Goal: Check status

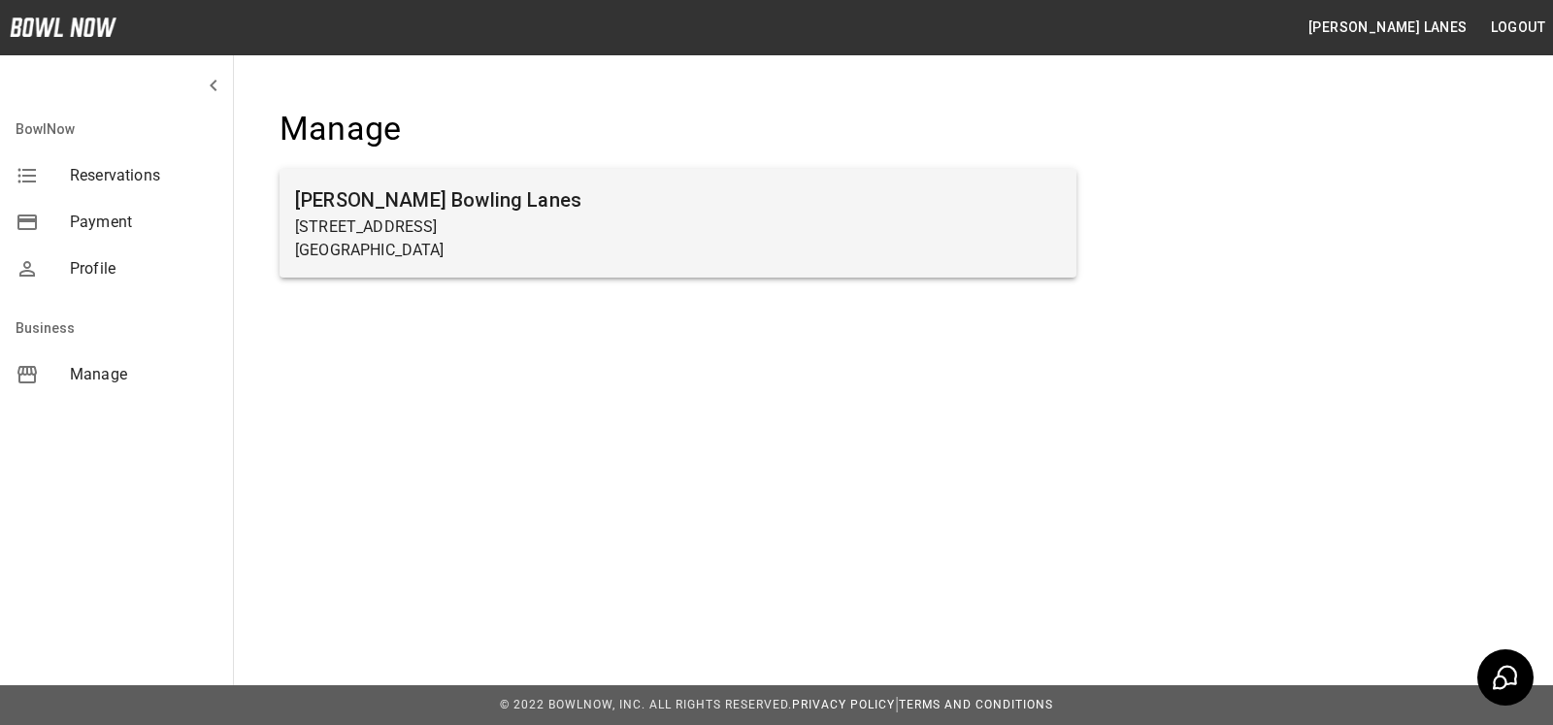
click at [647, 254] on p "[GEOGRAPHIC_DATA]" at bounding box center [678, 250] width 766 height 23
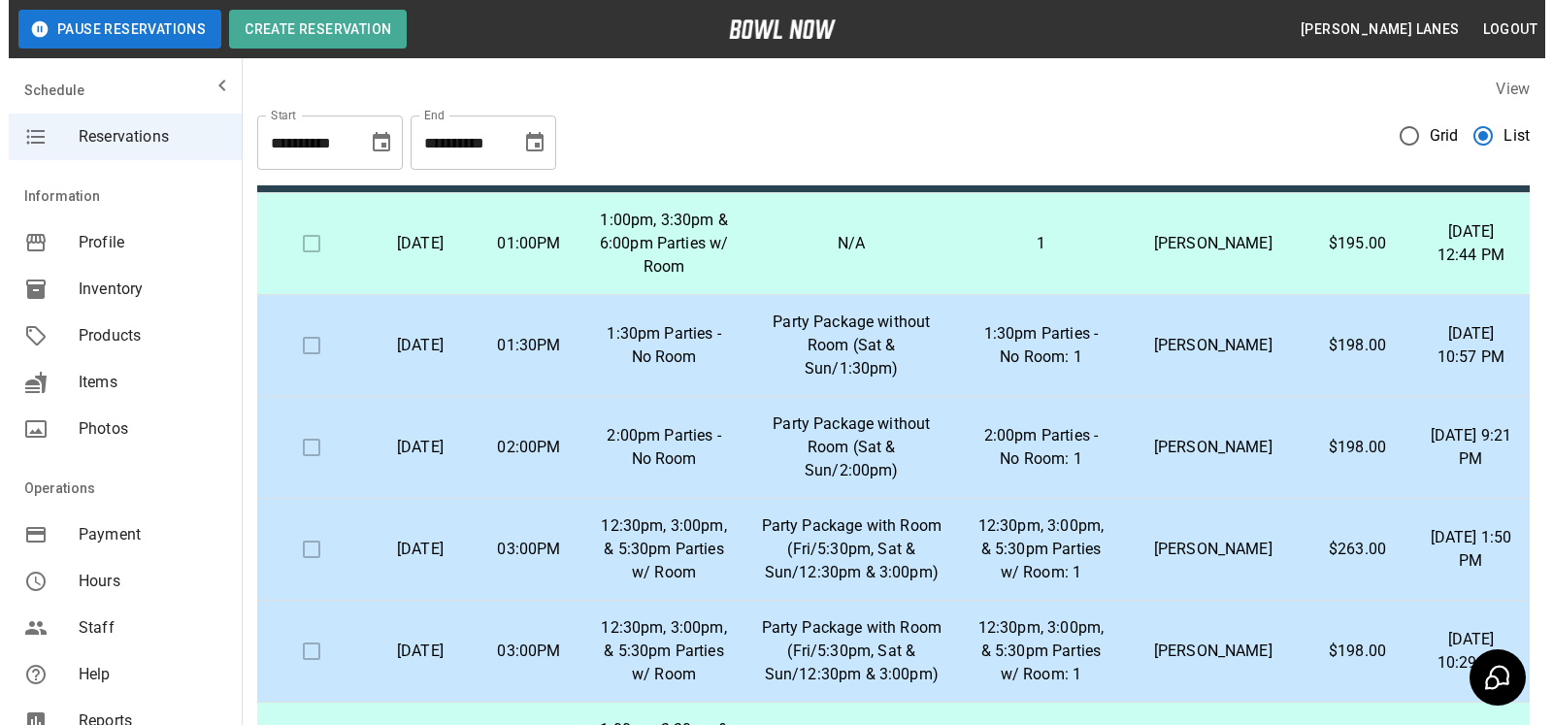
scroll to position [99, 0]
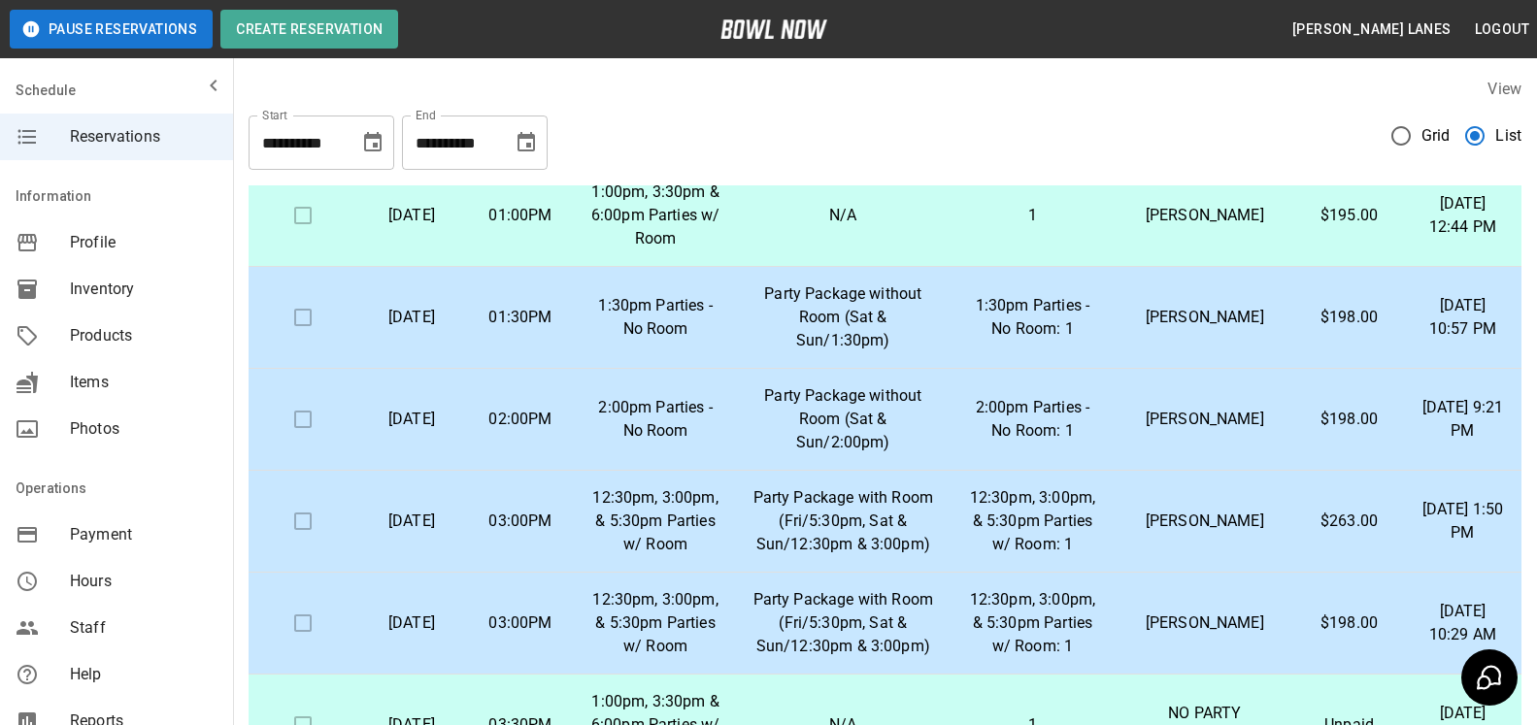
click at [1340, 332] on td "$198.00" at bounding box center [1349, 318] width 110 height 102
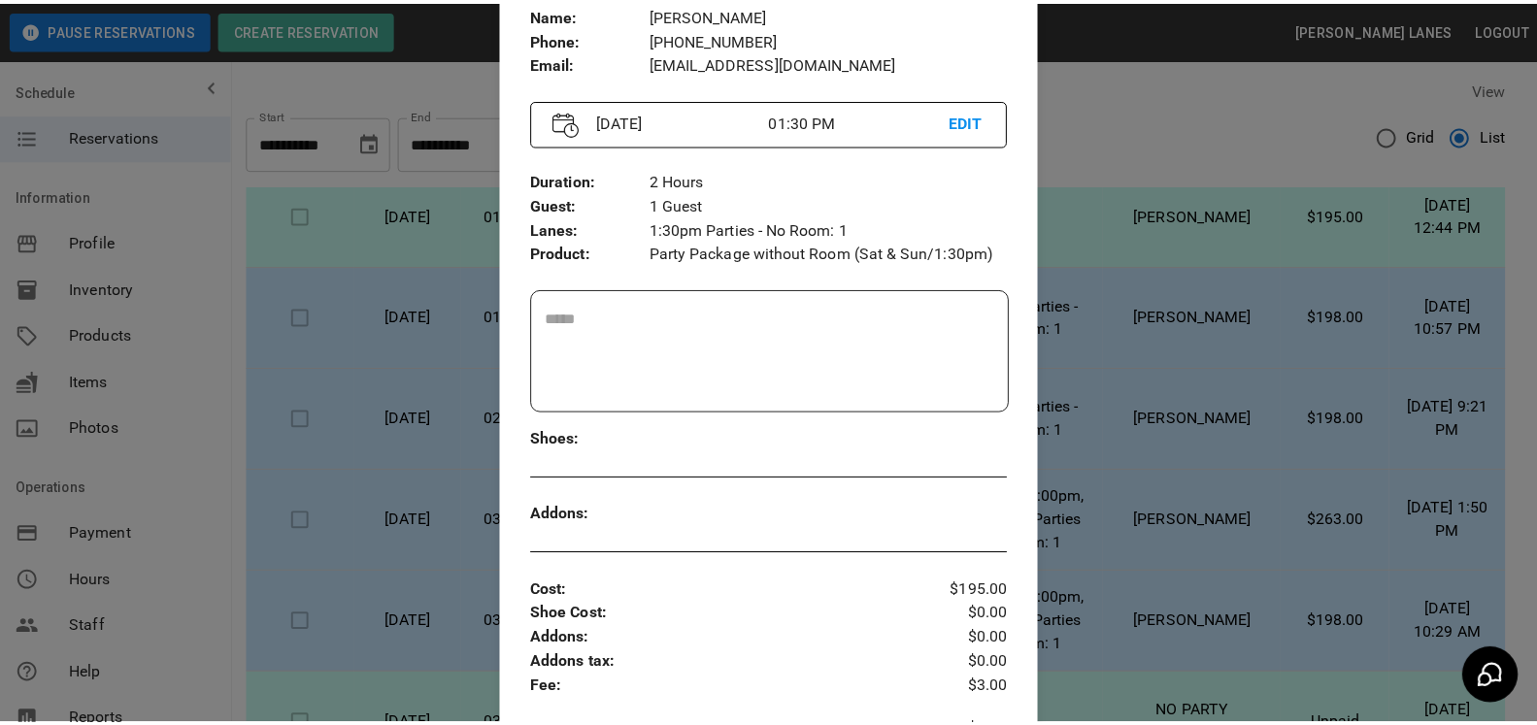
scroll to position [0, 0]
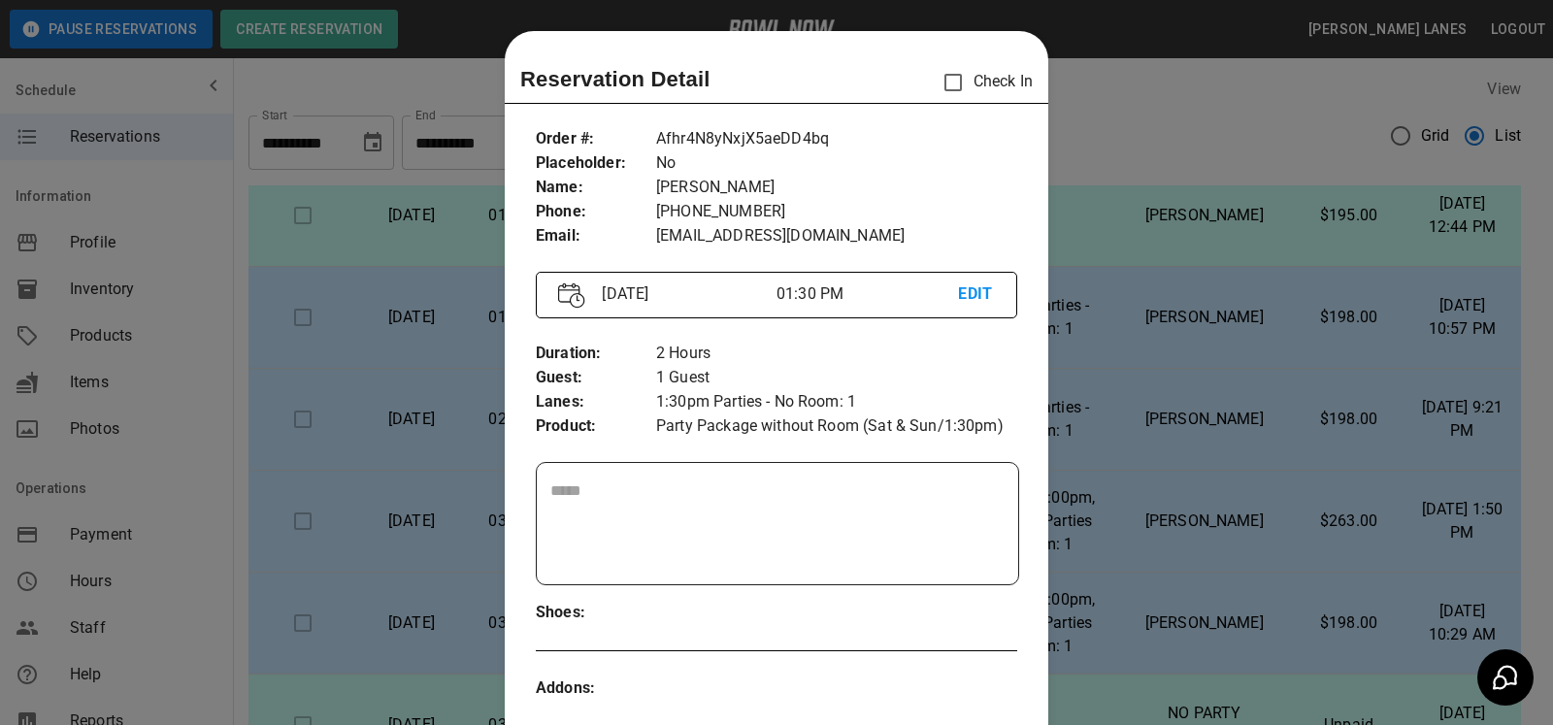
click at [470, 283] on div at bounding box center [776, 362] width 1553 height 725
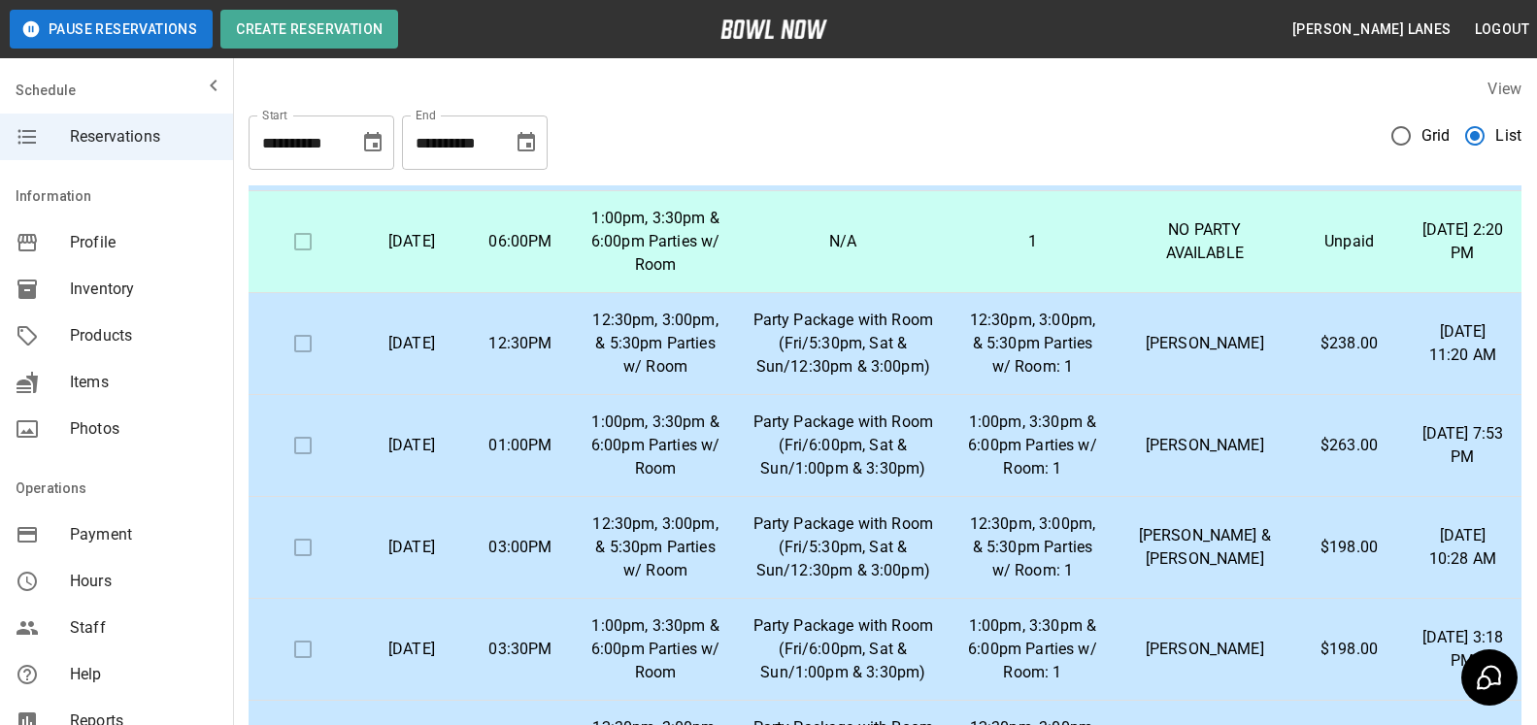
scroll to position [1089, 0]
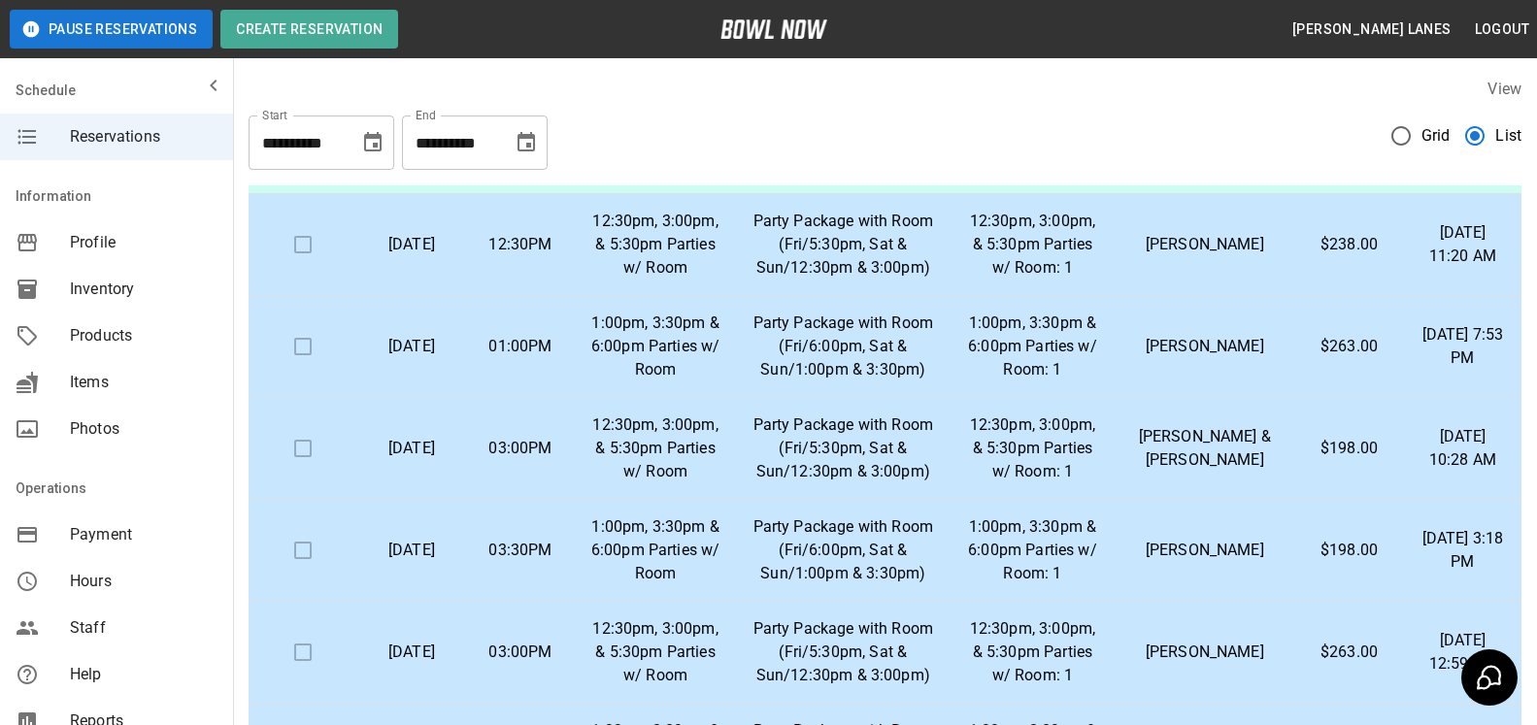
click at [550, 575] on td "03:30PM" at bounding box center [520, 551] width 109 height 102
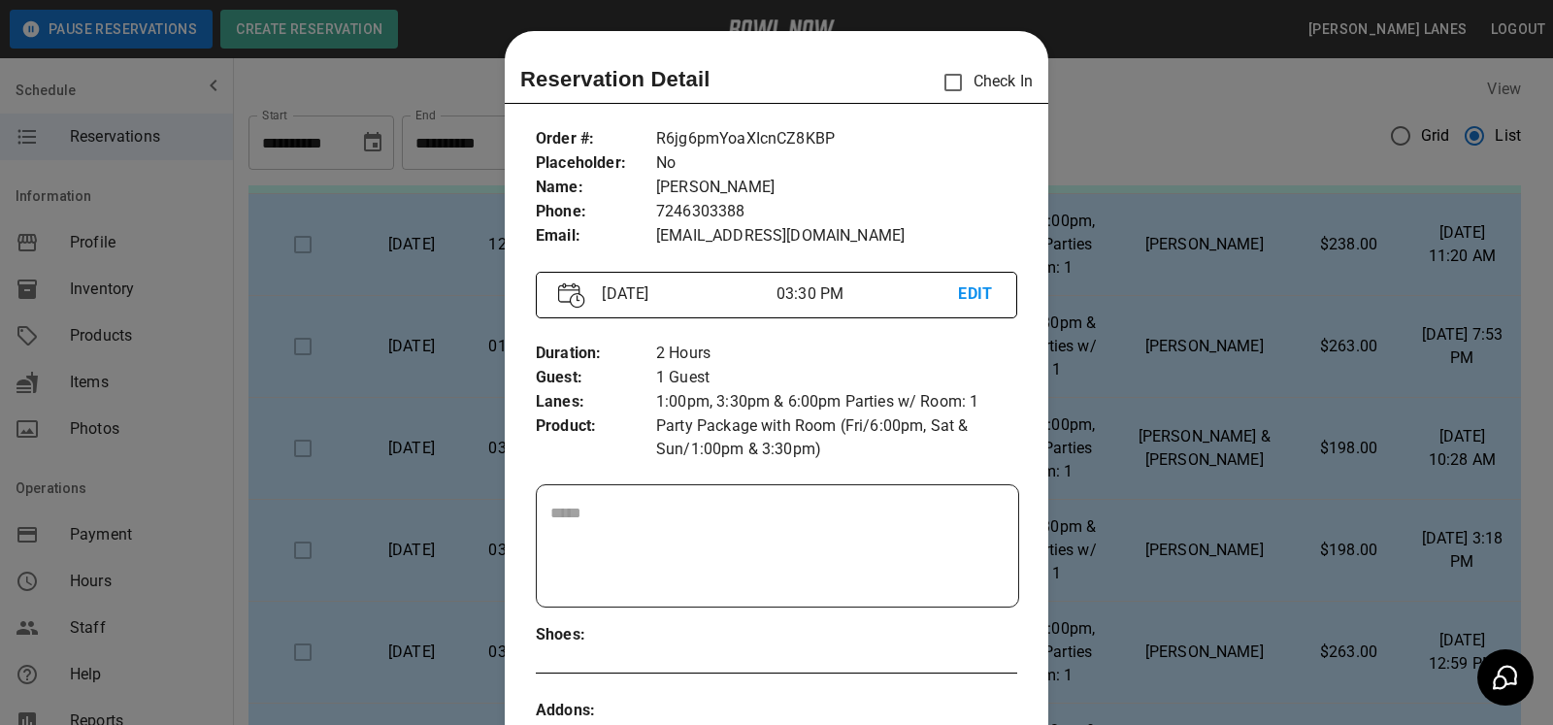
click at [1247, 250] on div at bounding box center [776, 362] width 1553 height 725
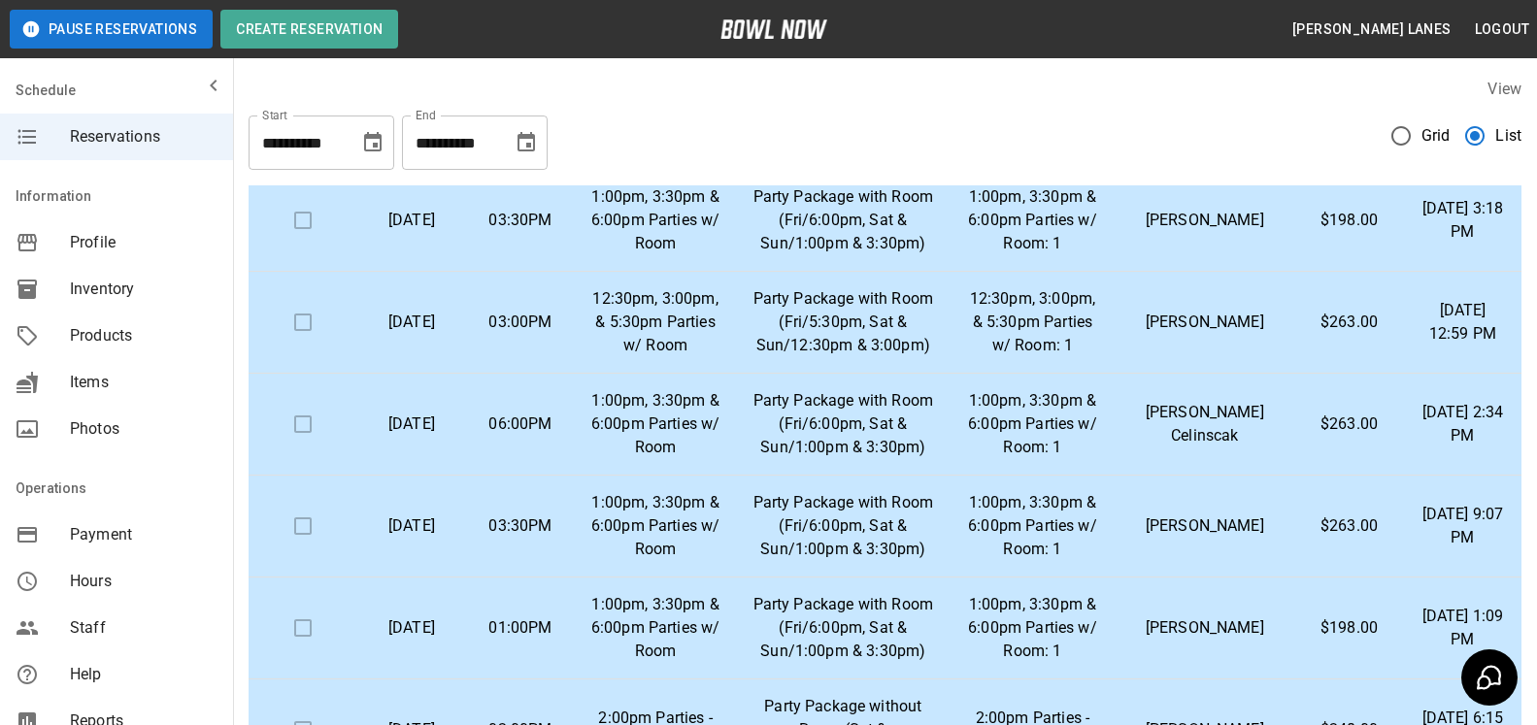
scroll to position [1386, 0]
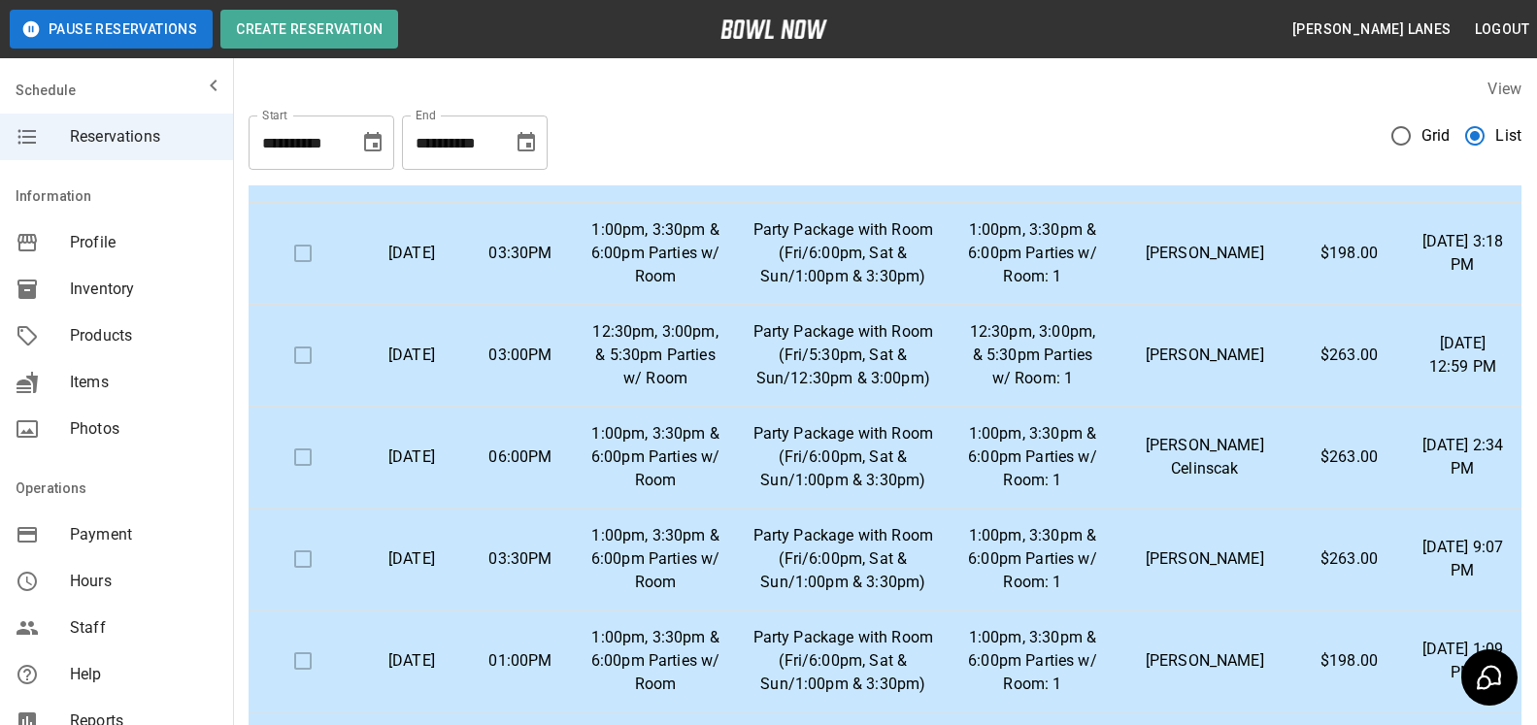
click at [998, 477] on p "1:00pm, 3:30pm & 6:00pm Parties w/ Room: 1" at bounding box center [1032, 457] width 134 height 70
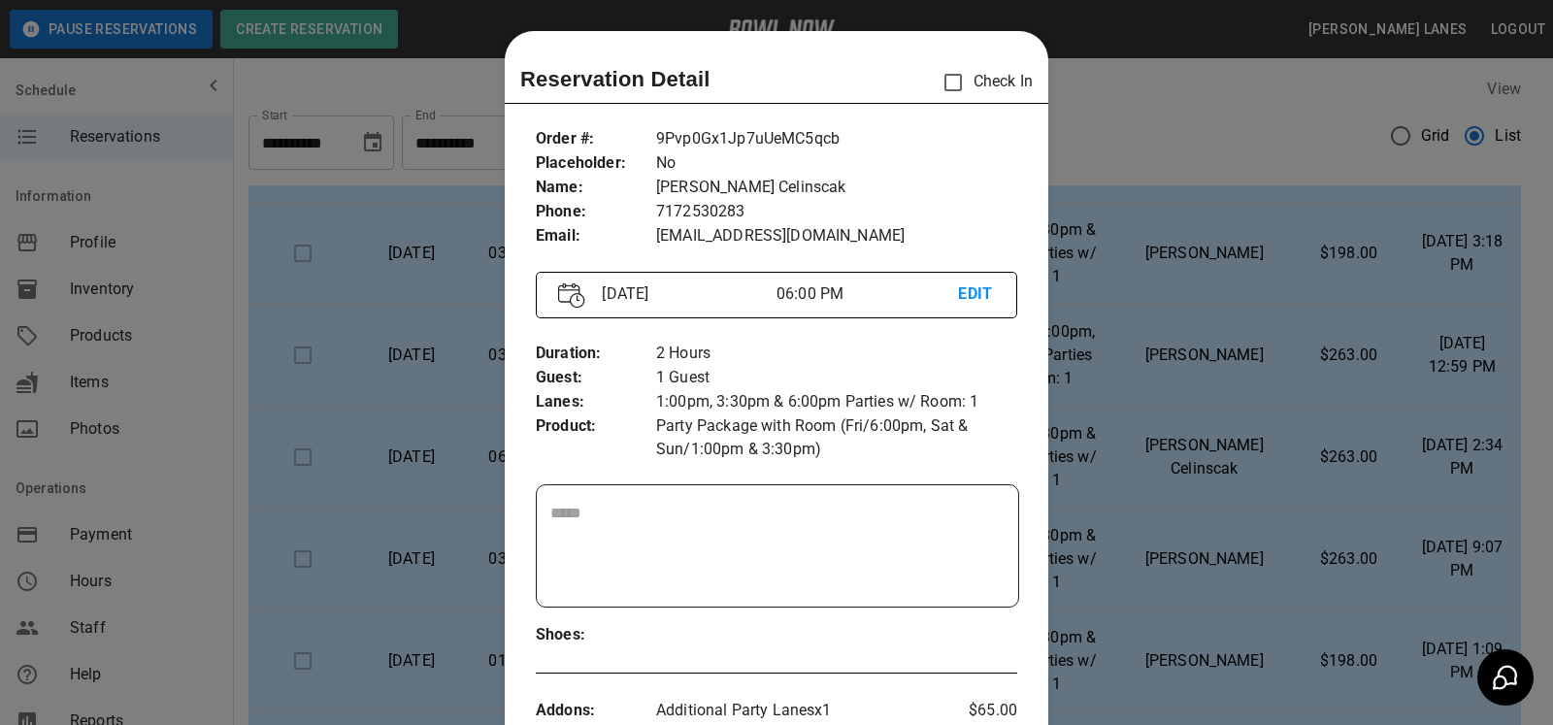
click at [1137, 219] on div at bounding box center [776, 362] width 1553 height 725
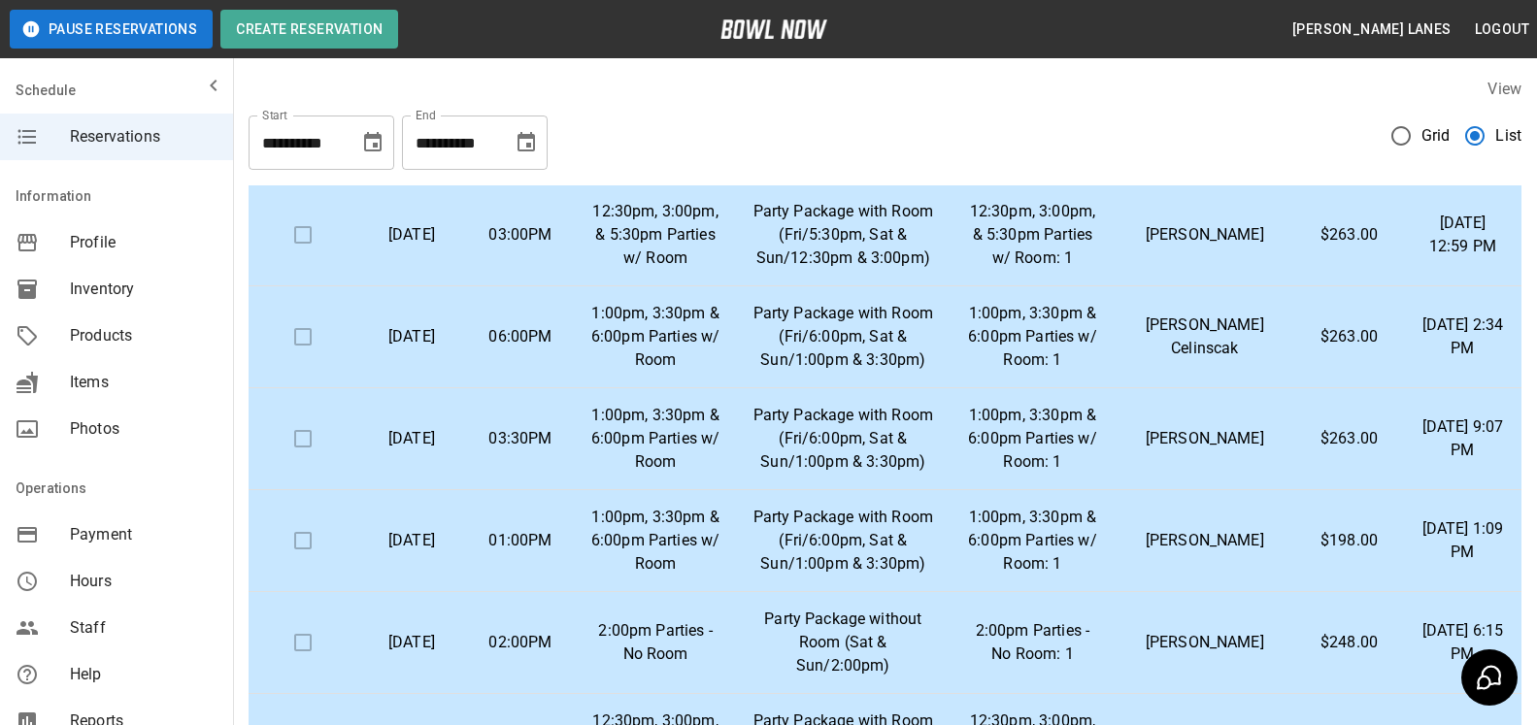
scroll to position [1584, 0]
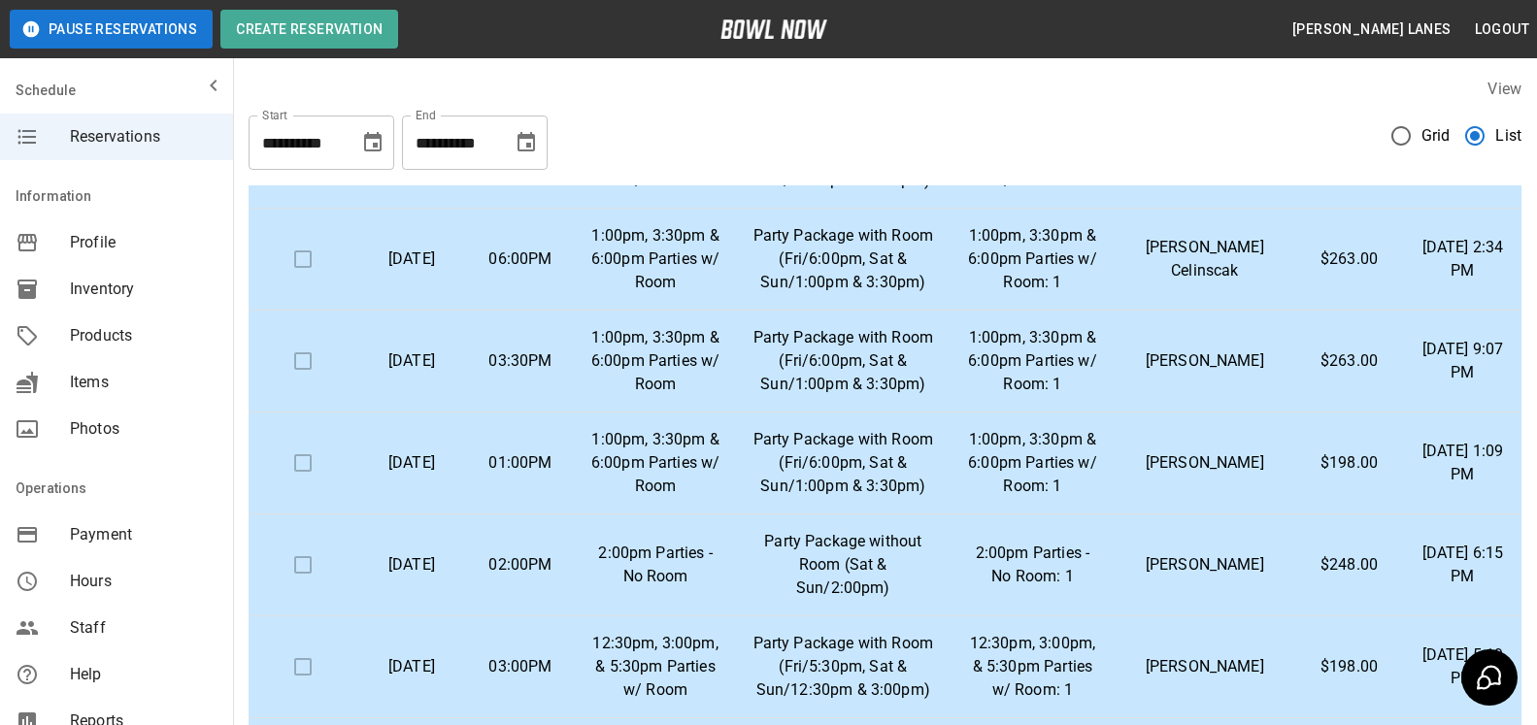
click at [1115, 360] on td "1:00pm, 3:30pm & 6:00pm Parties w/ Room: 1" at bounding box center [1032, 362] width 165 height 102
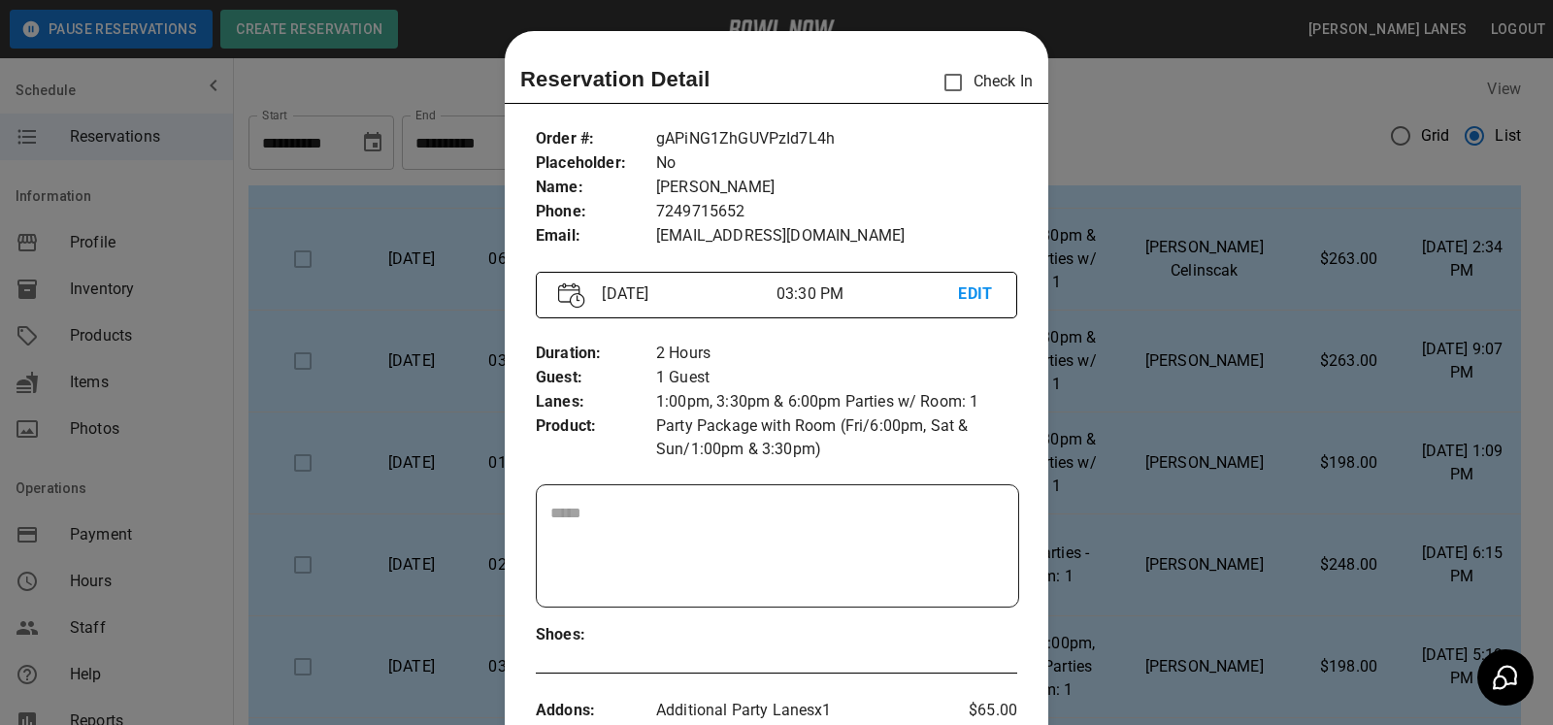
click at [1157, 397] on div at bounding box center [776, 362] width 1553 height 725
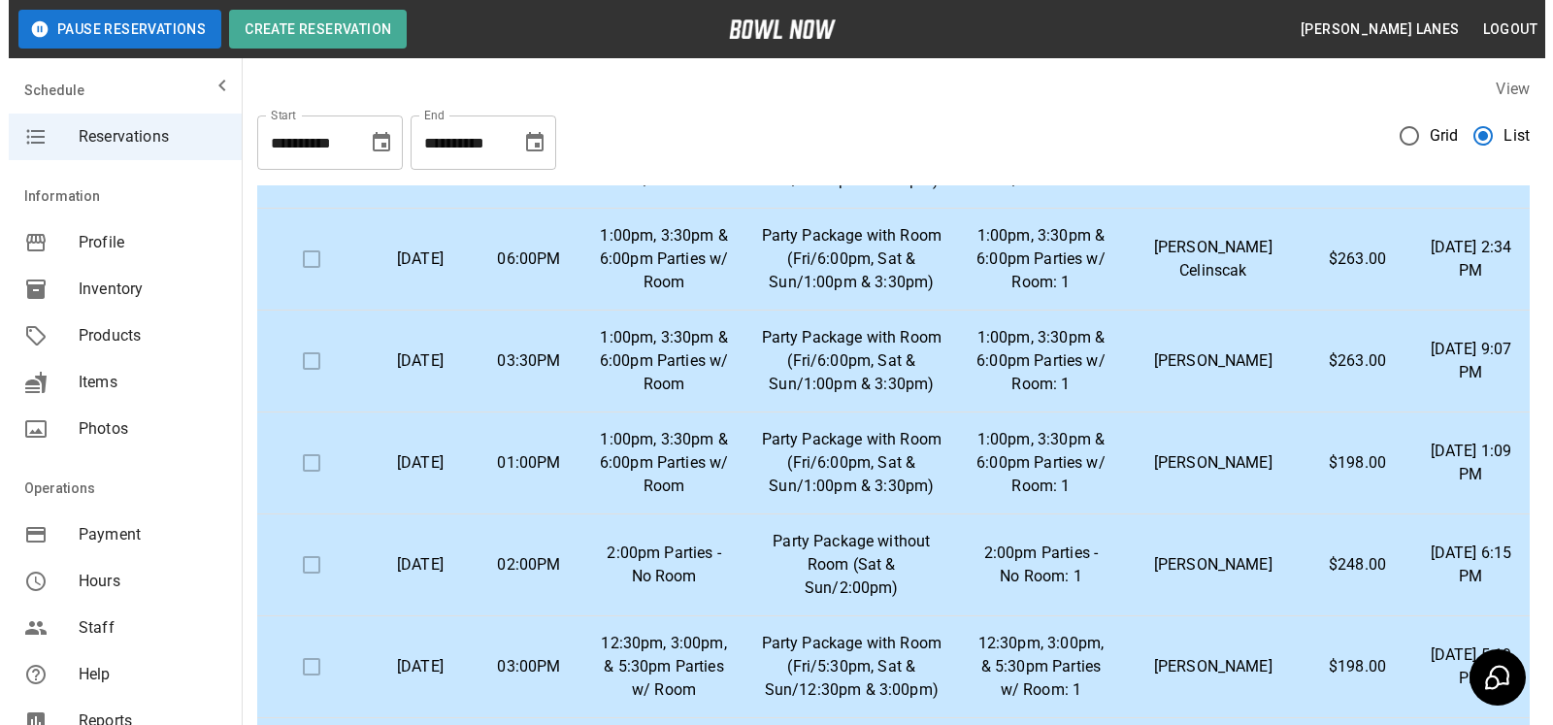
scroll to position [1760, 0]
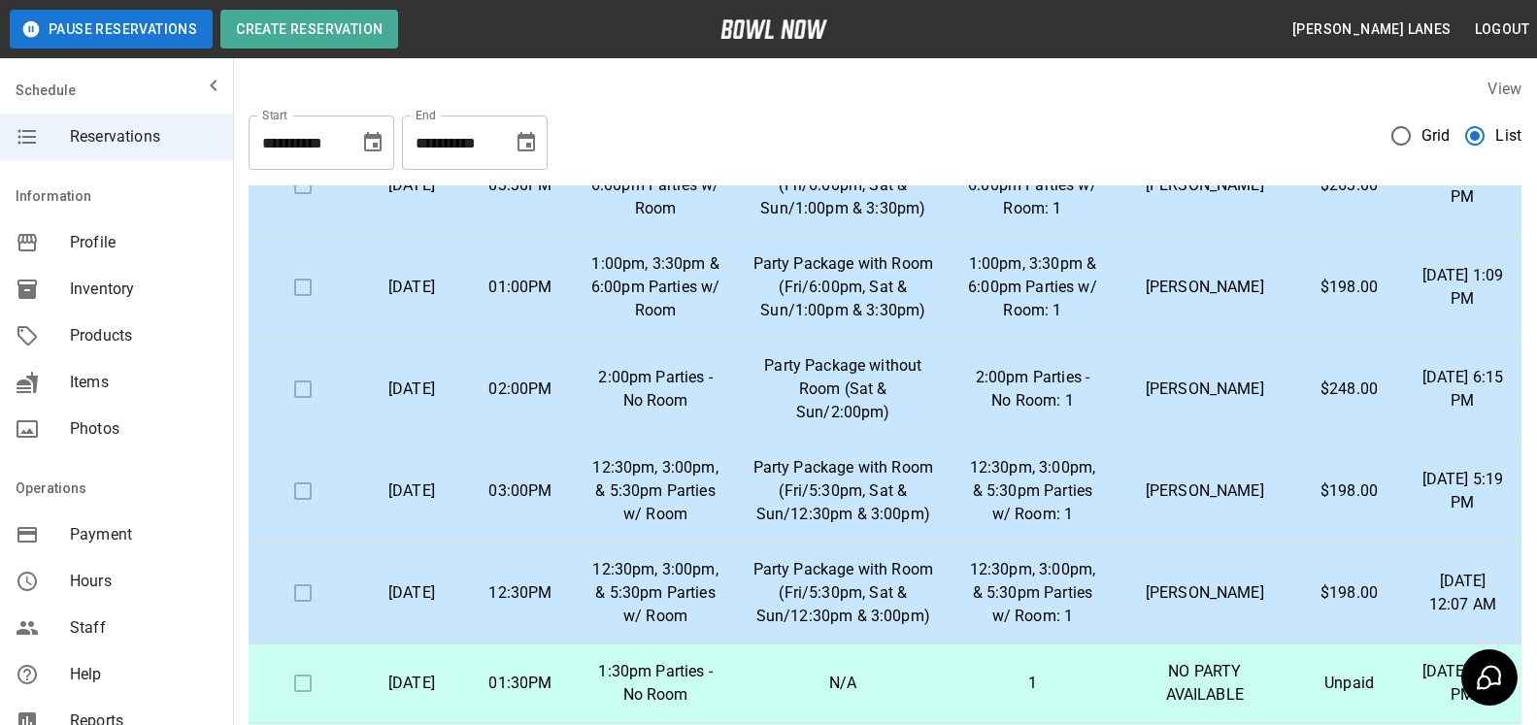
click at [533, 391] on p "02:00PM" at bounding box center [521, 389] width 78 height 23
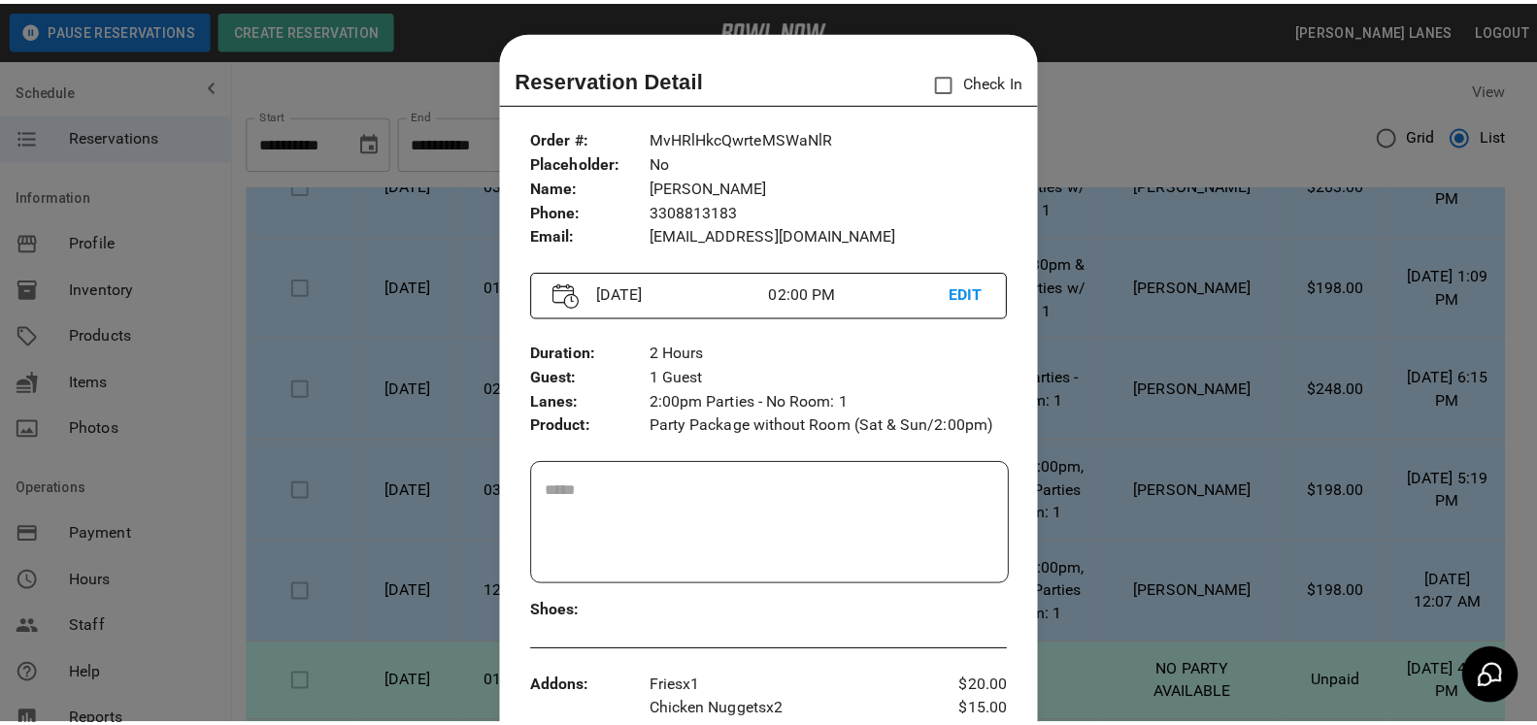
scroll to position [99, 0]
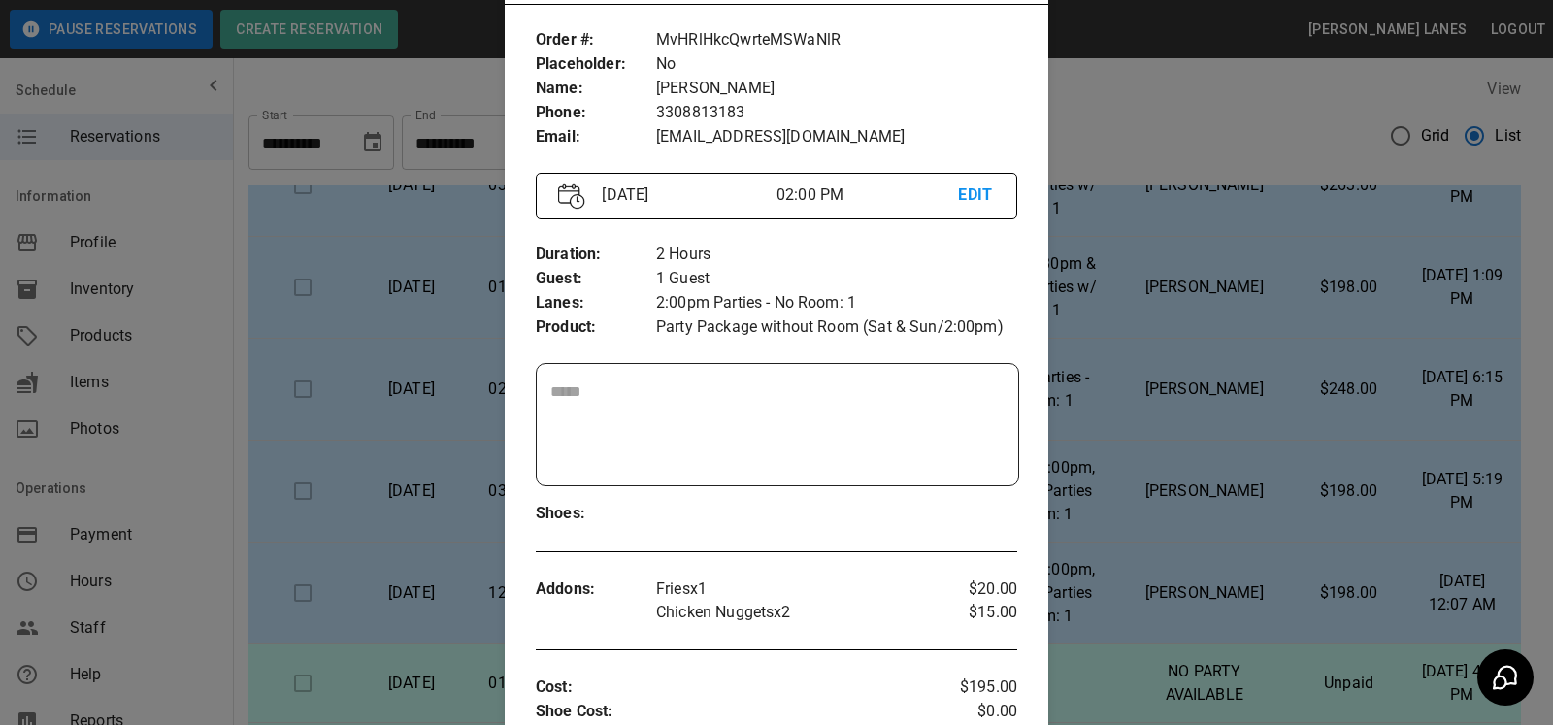
click at [1170, 335] on div at bounding box center [776, 362] width 1553 height 725
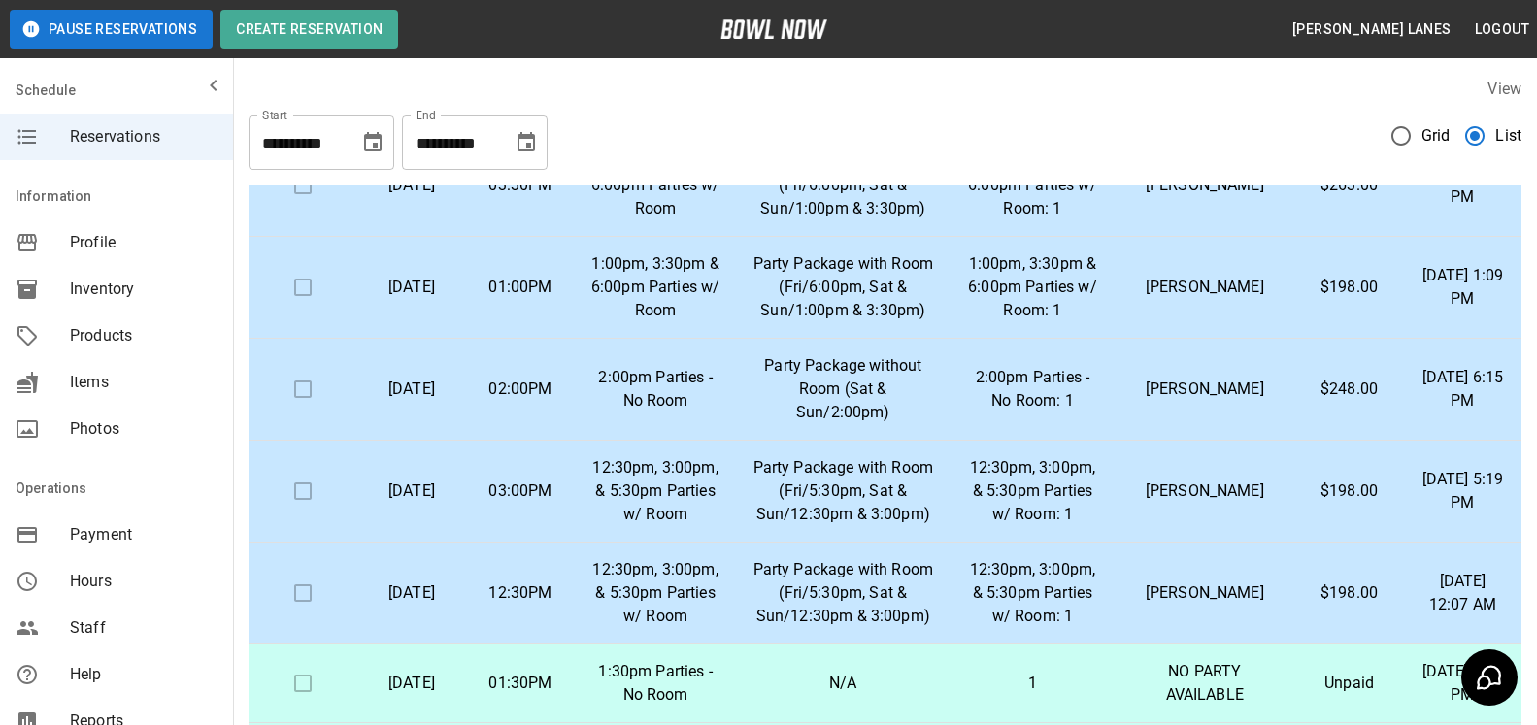
click at [894, 626] on p "Party Package with Room (Fri/5:30pm, Sat & Sun/12:30pm & 3:00pm)" at bounding box center [842, 593] width 183 height 70
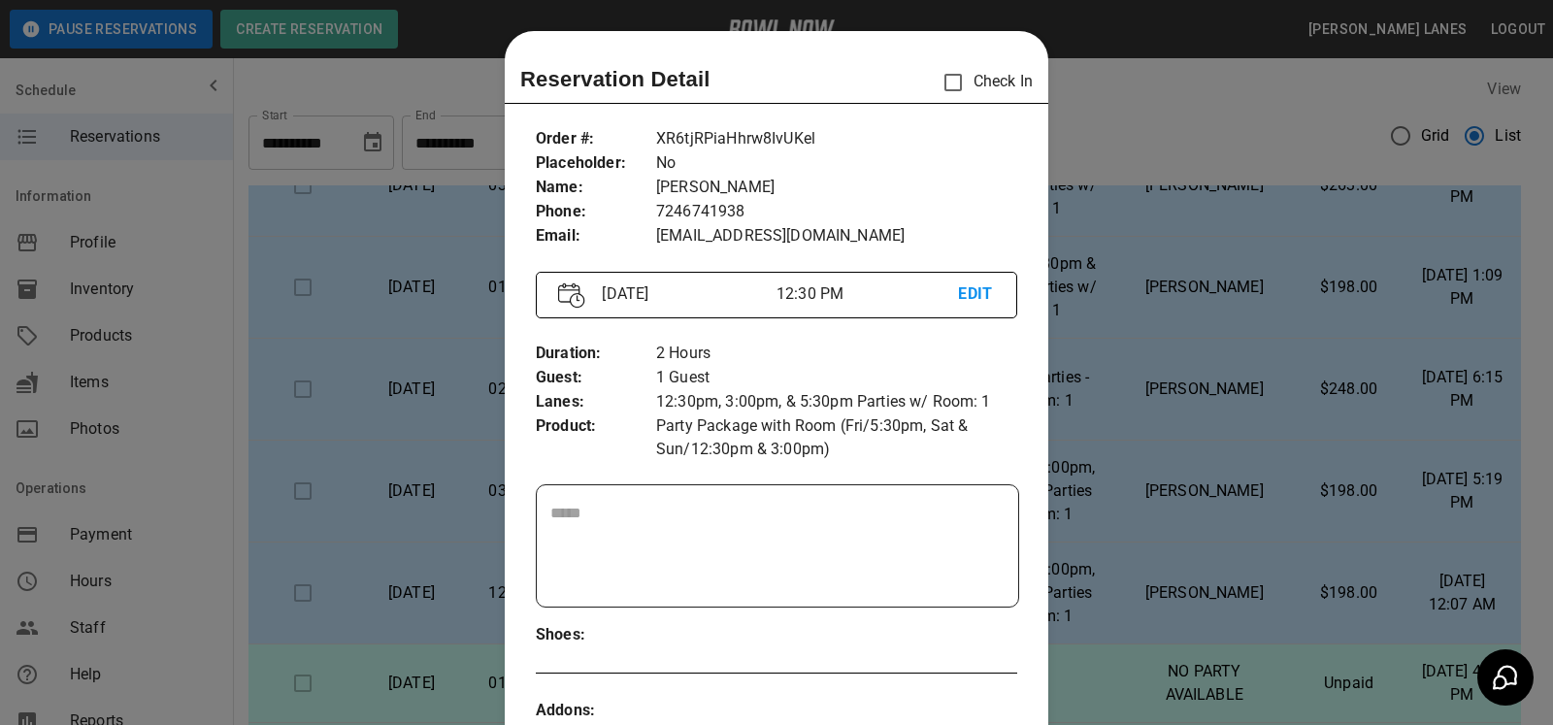
click at [1082, 419] on div at bounding box center [776, 362] width 1553 height 725
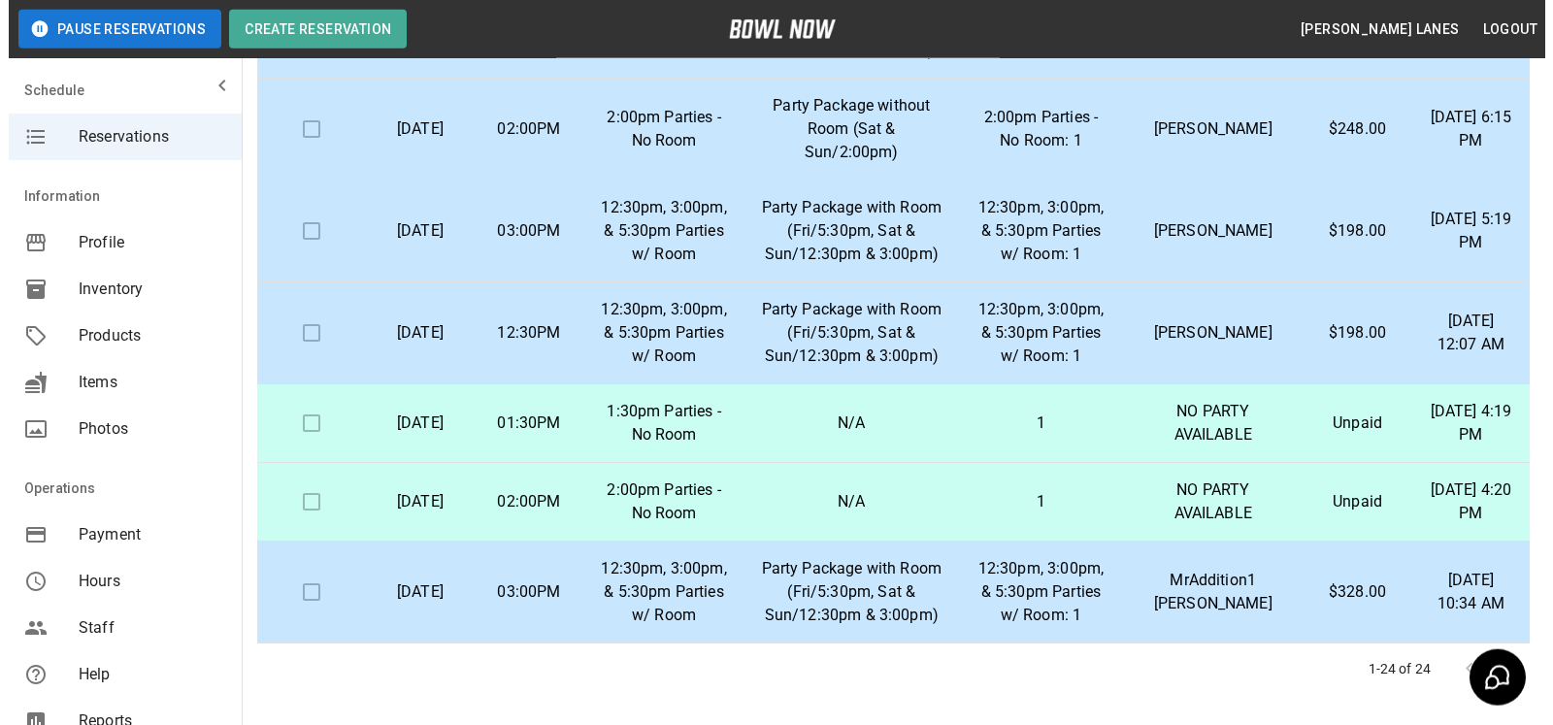
scroll to position [297, 0]
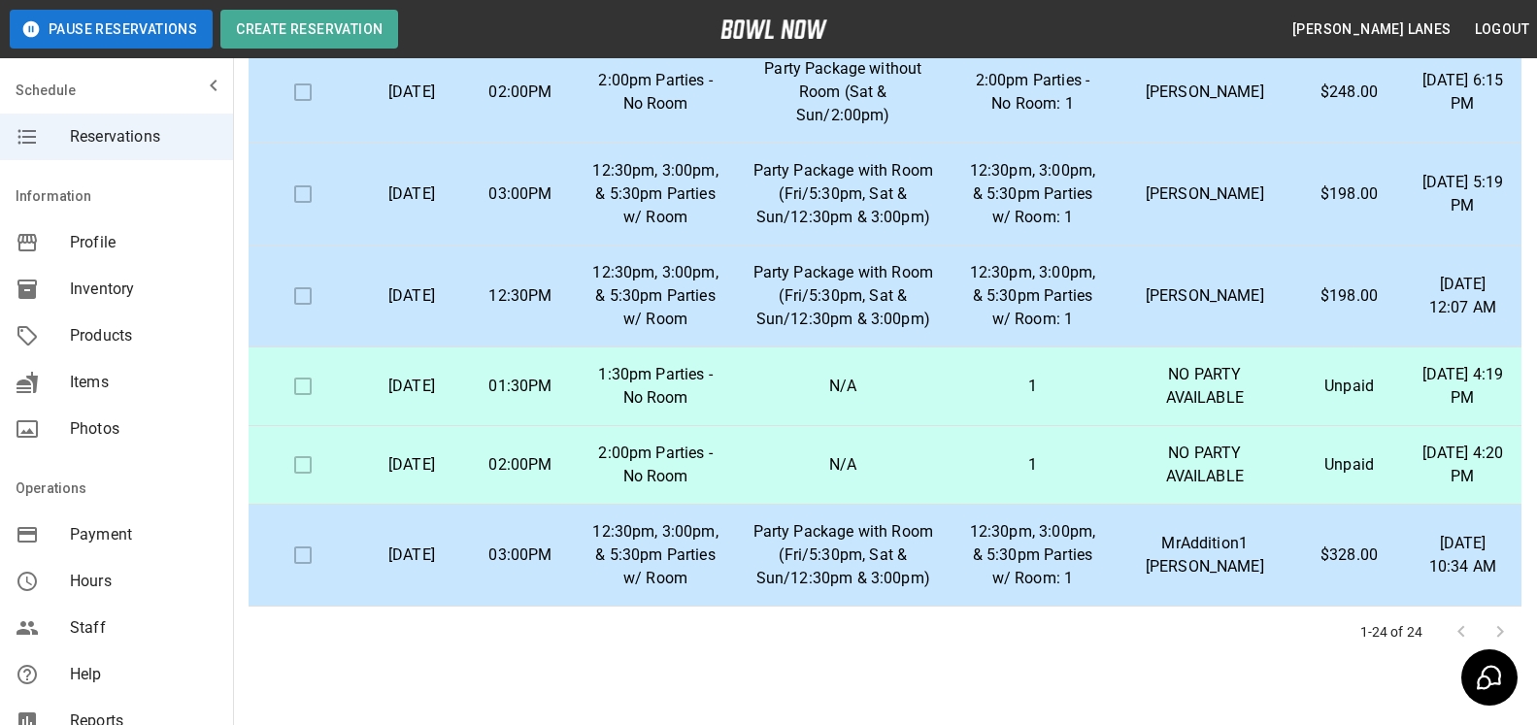
click at [1138, 565] on td "MrAddition1 [PERSON_NAME]" at bounding box center [1205, 556] width 180 height 102
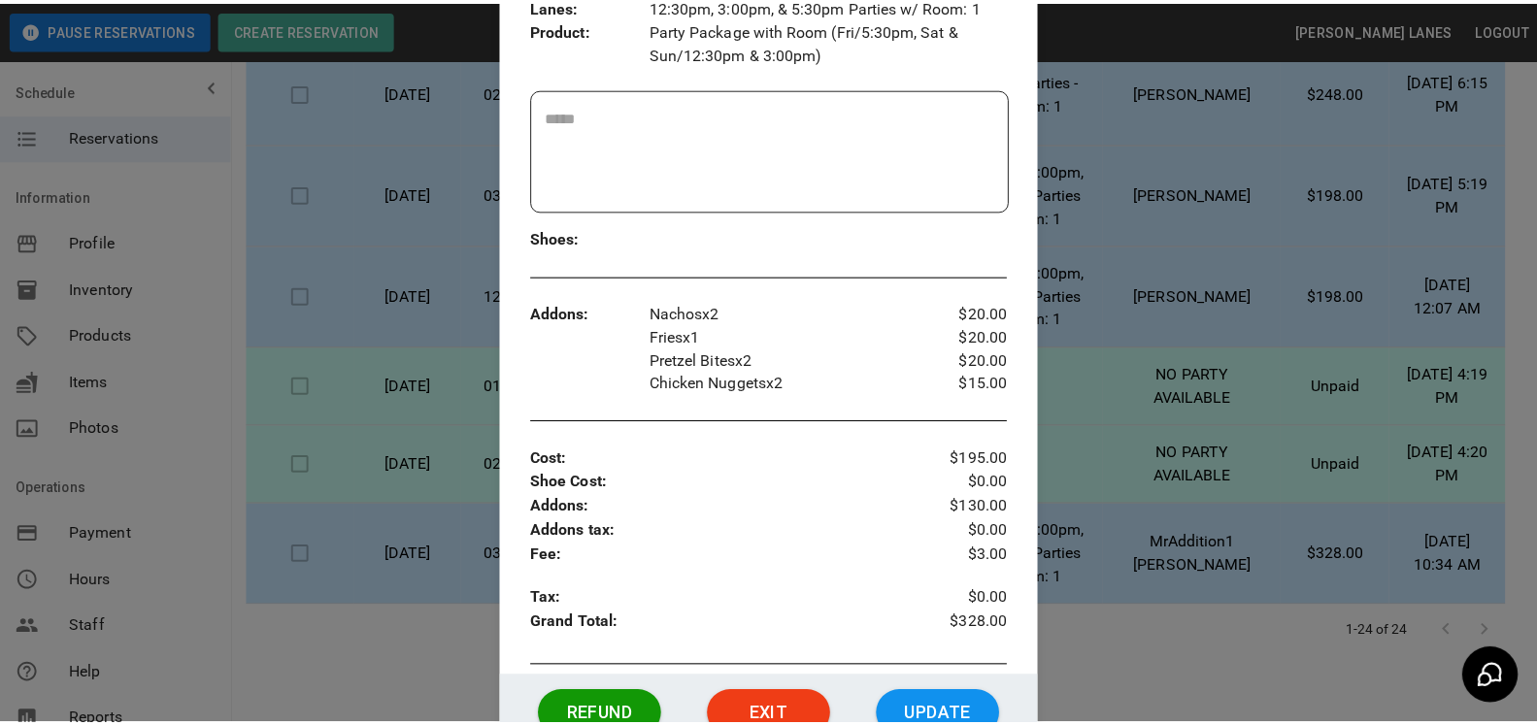
scroll to position [561, 0]
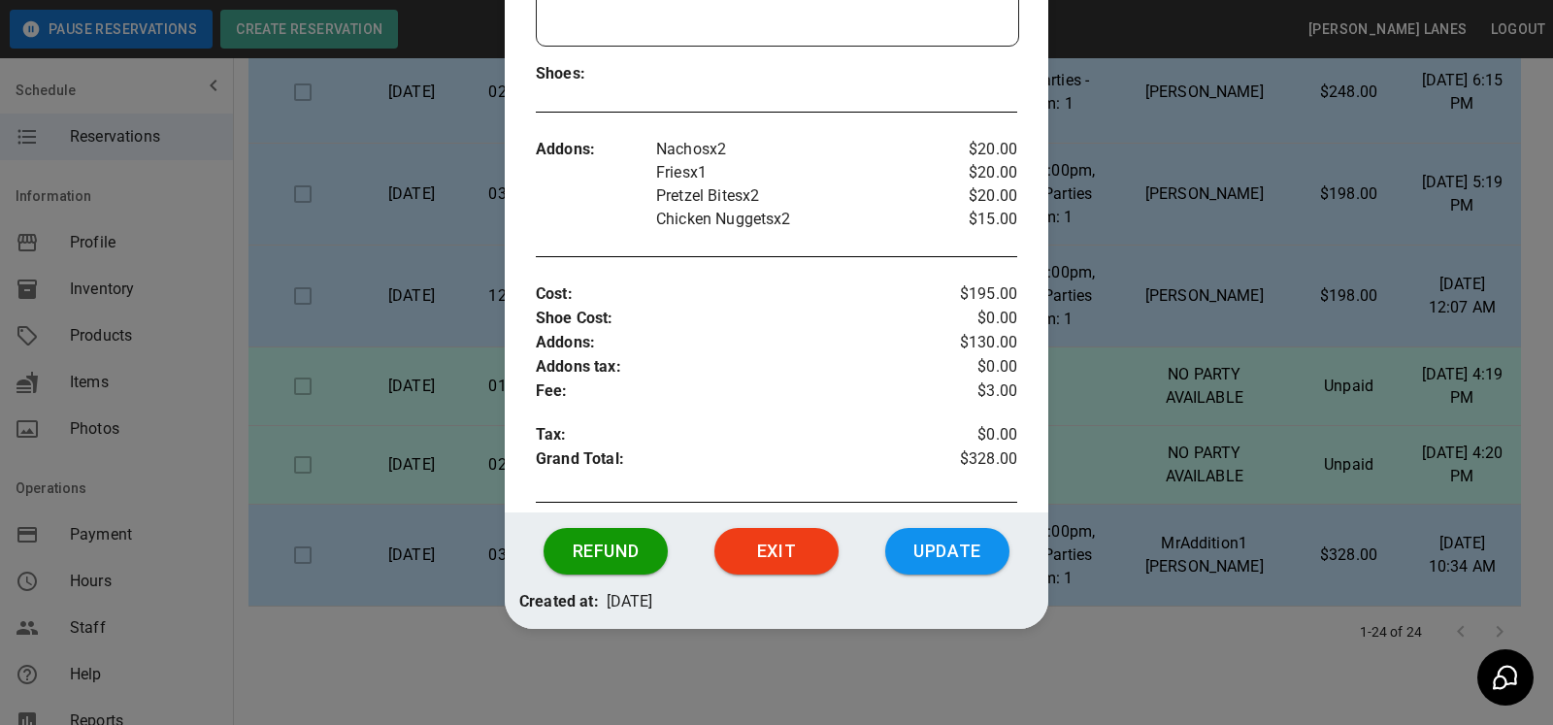
click at [444, 420] on div at bounding box center [776, 362] width 1553 height 725
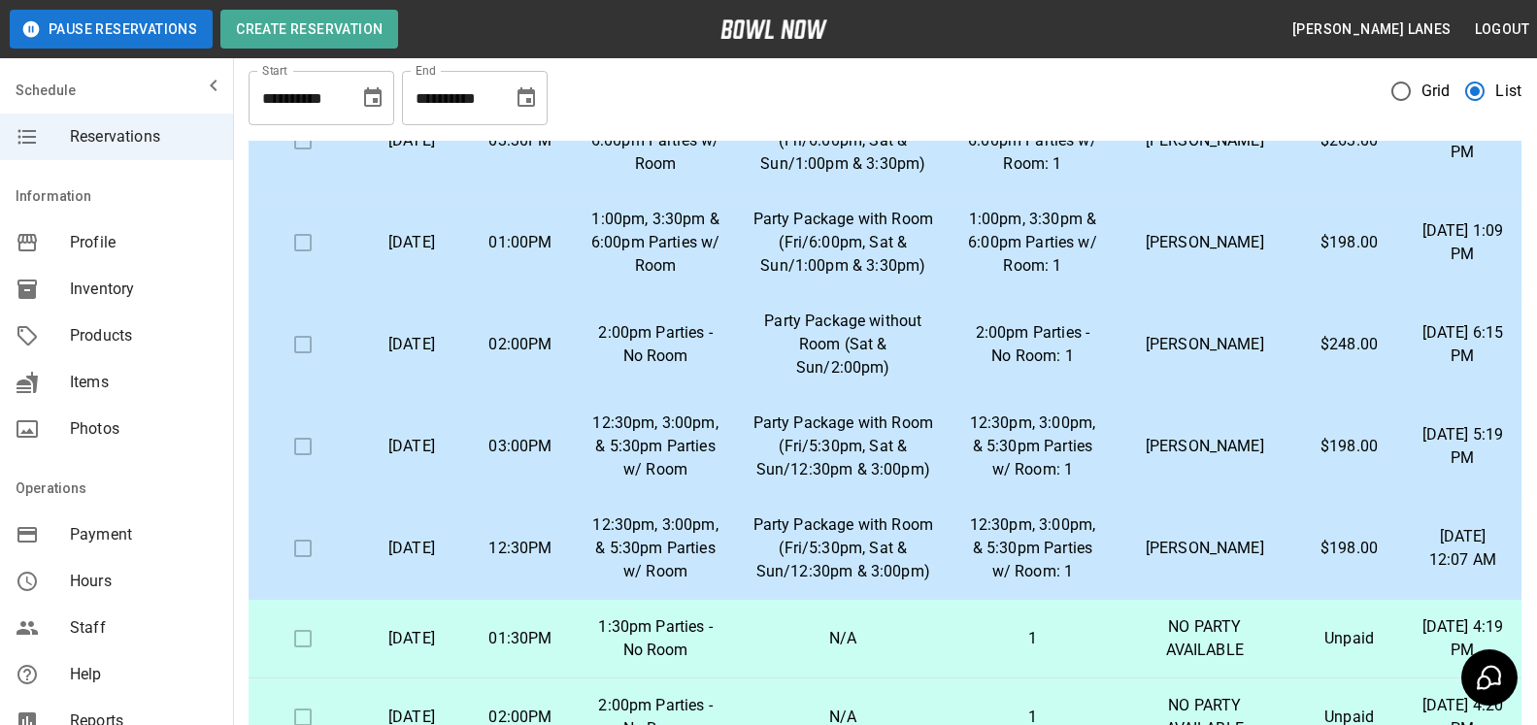
scroll to position [0, 0]
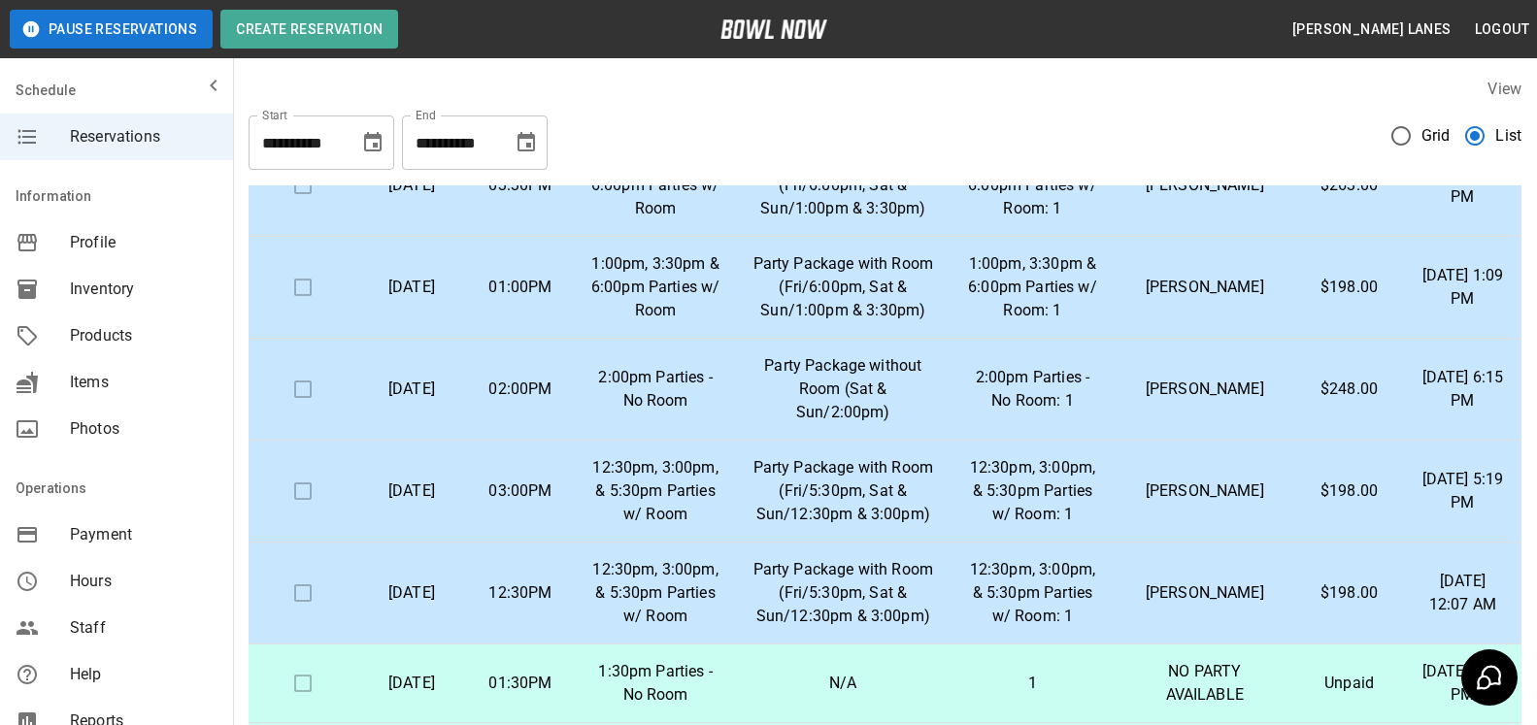
click at [536, 164] on div "**********" at bounding box center [475, 143] width 146 height 54
click at [530, 148] on icon "Choose date, selected date is Oct 16, 2025" at bounding box center [525, 141] width 17 height 19
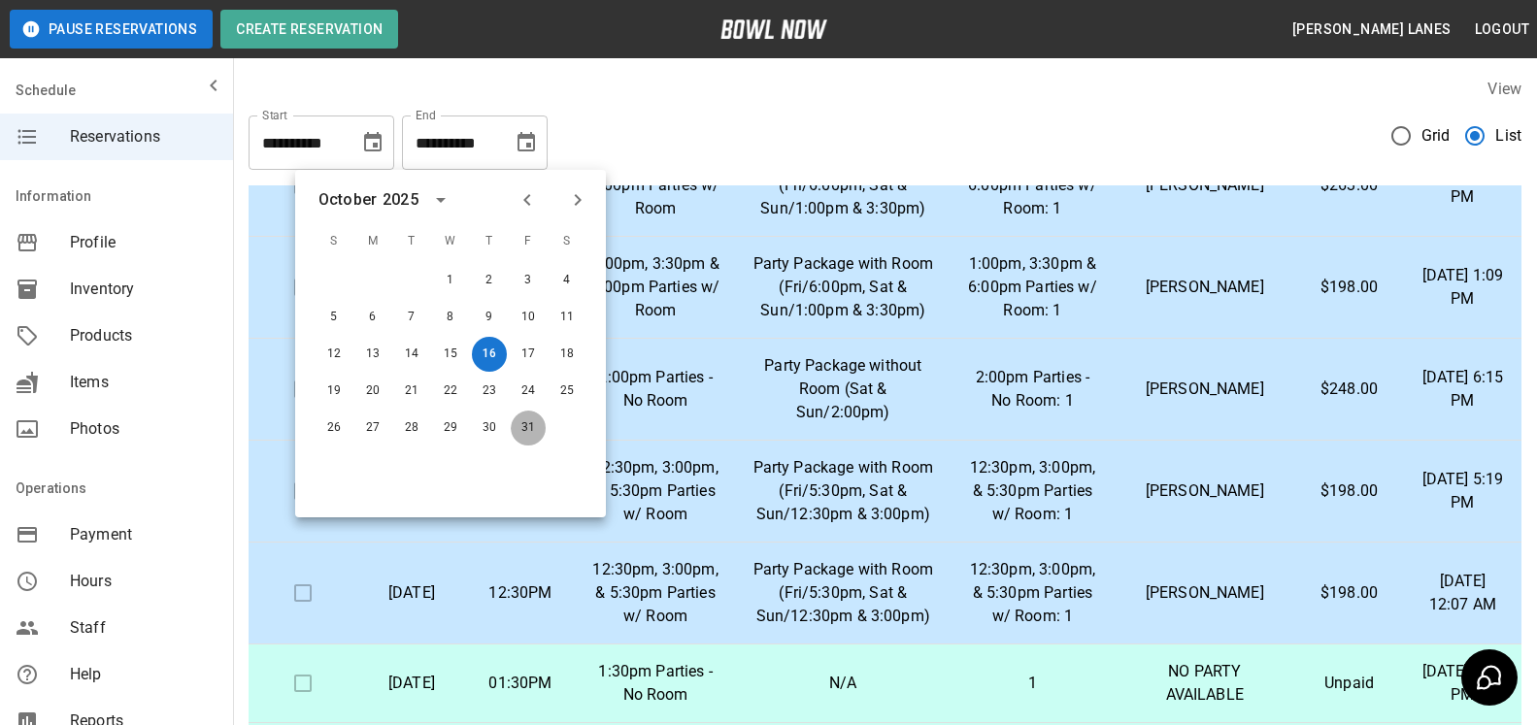
click at [536, 424] on button "31" at bounding box center [528, 428] width 35 height 35
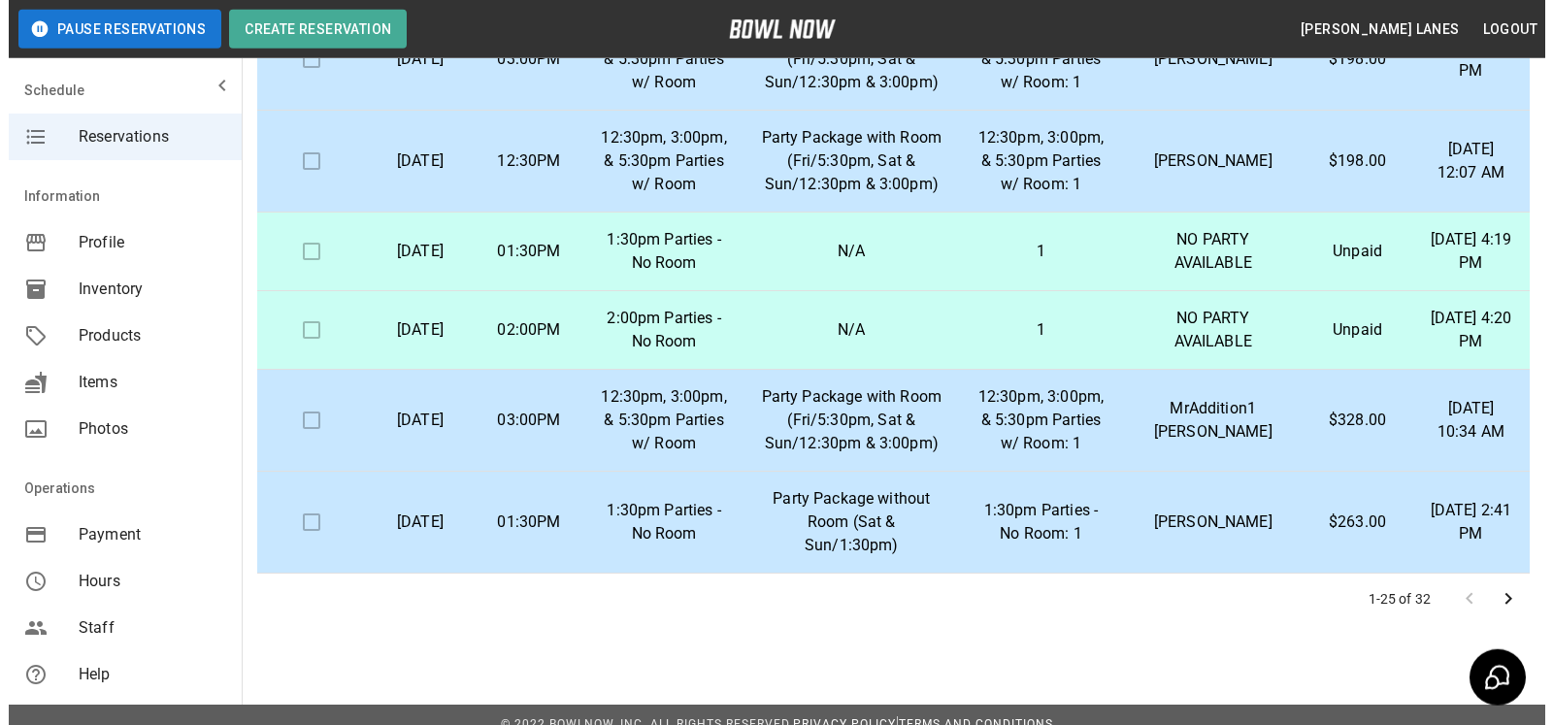
scroll to position [350, 0]
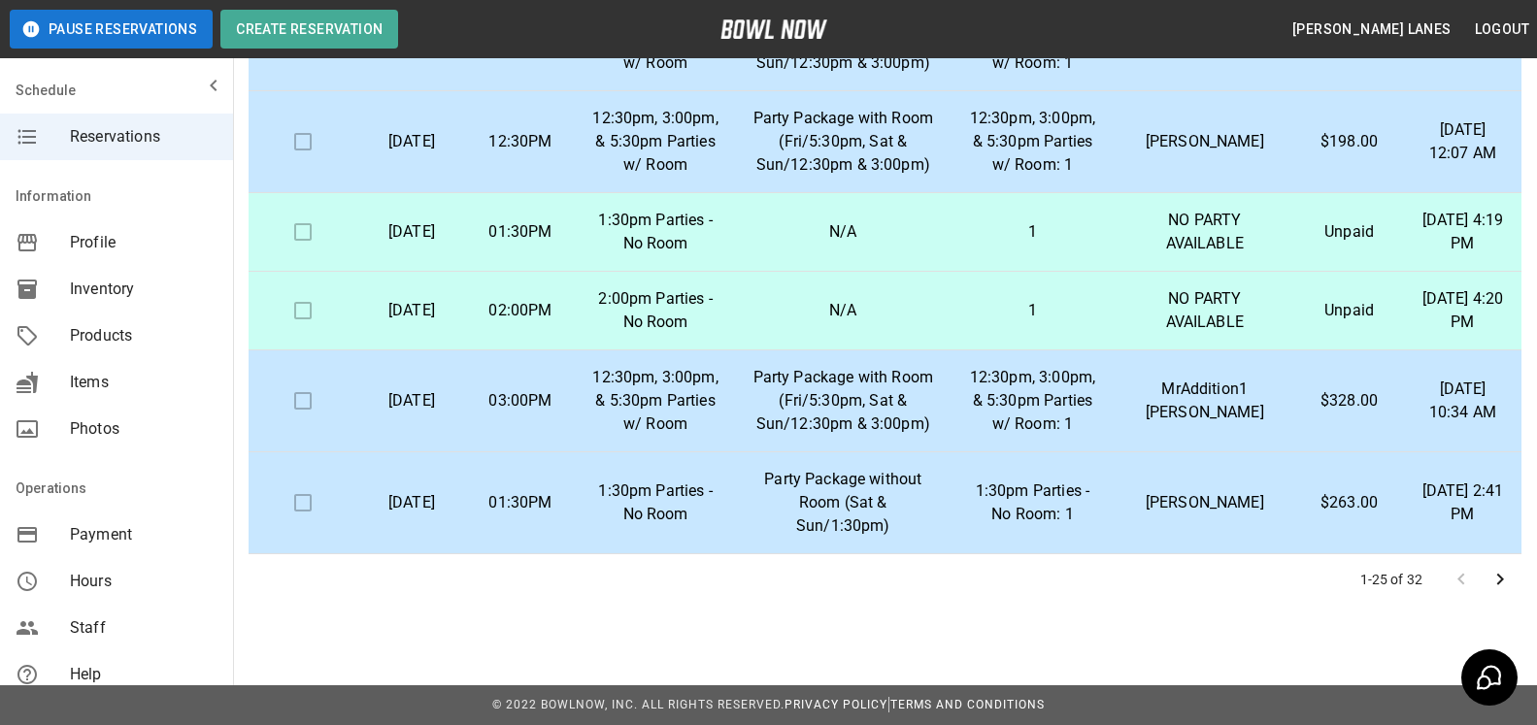
click at [1051, 414] on p "12:30pm, 3:00pm, & 5:30pm Parties w/ Room: 1" at bounding box center [1032, 401] width 134 height 70
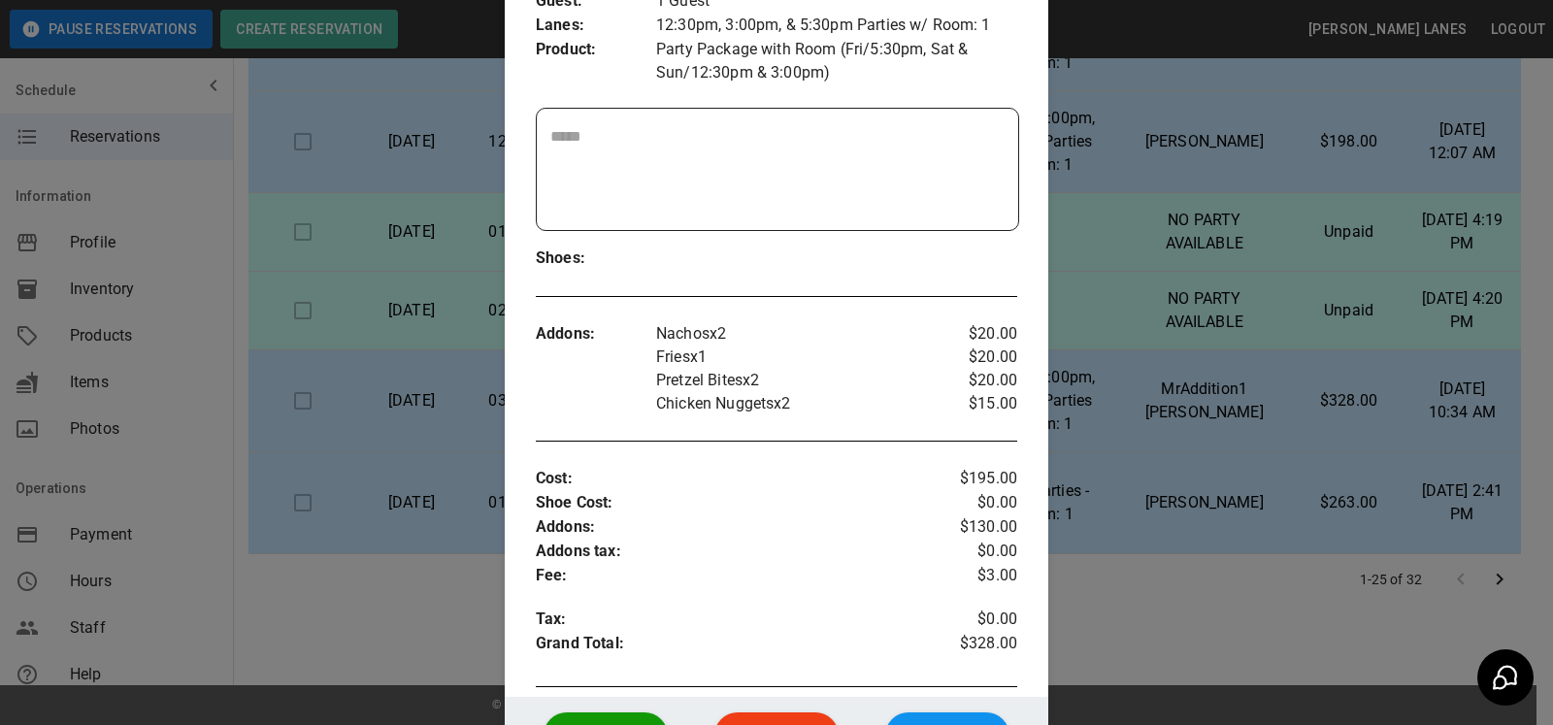
scroll to position [396, 0]
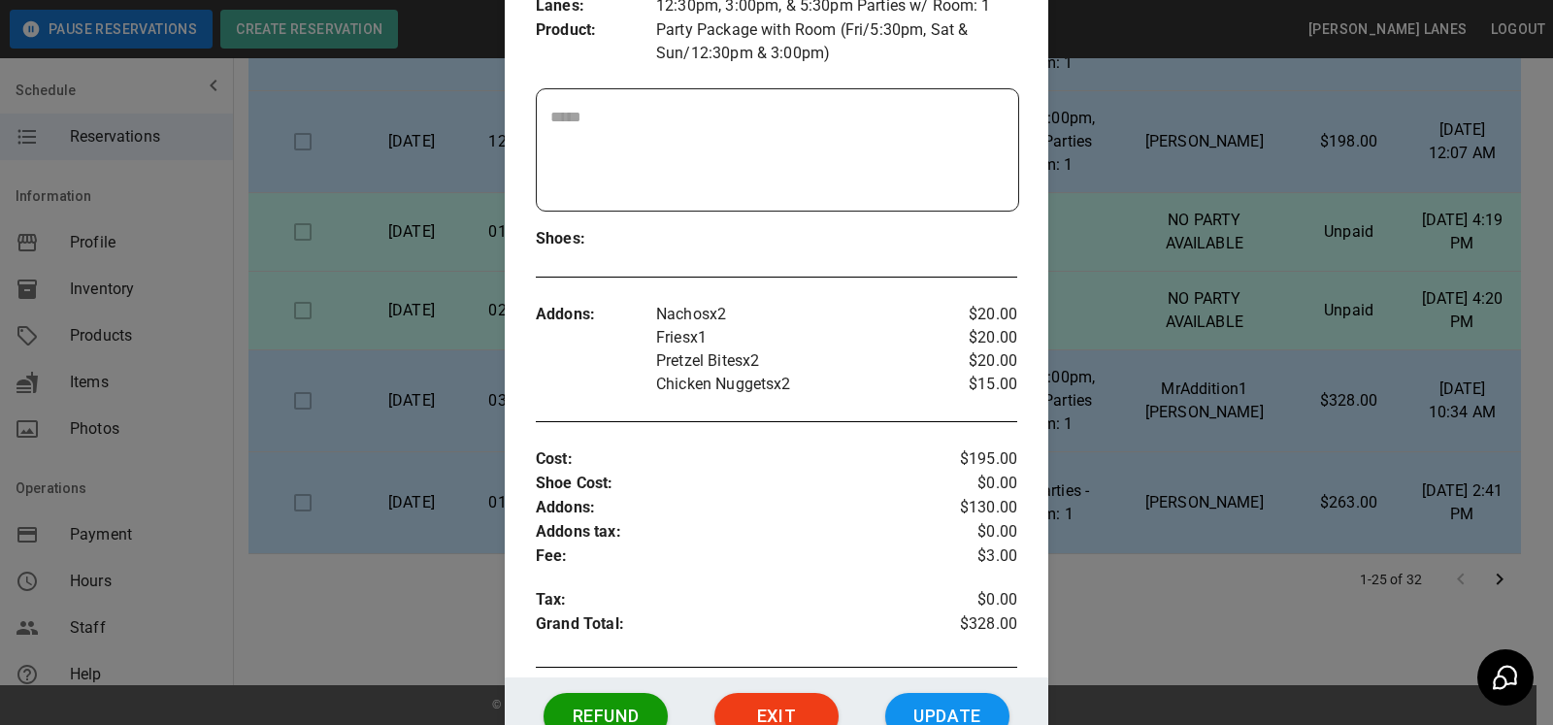
click at [1176, 423] on div at bounding box center [776, 362] width 1553 height 725
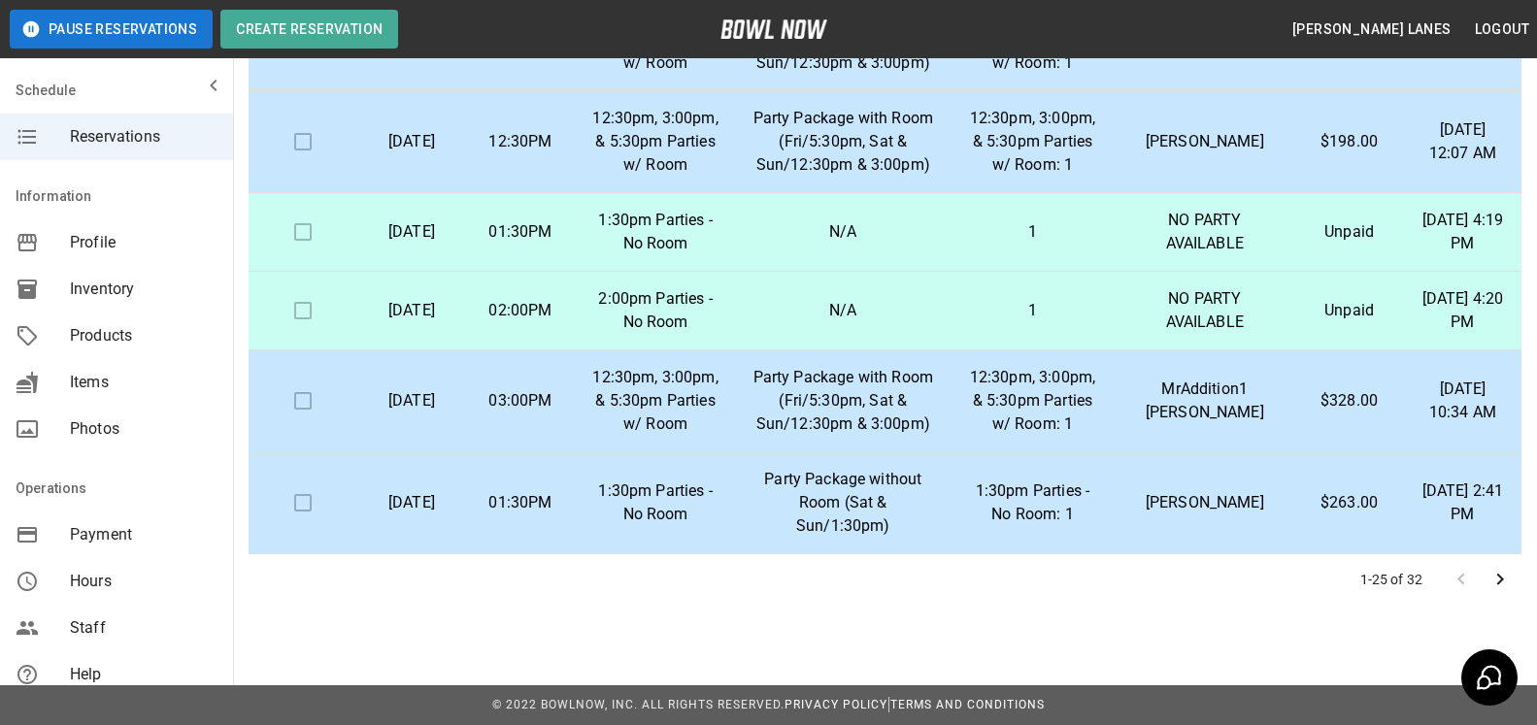
click at [1197, 411] on p "MrAddition1 [PERSON_NAME]" at bounding box center [1204, 401] width 149 height 47
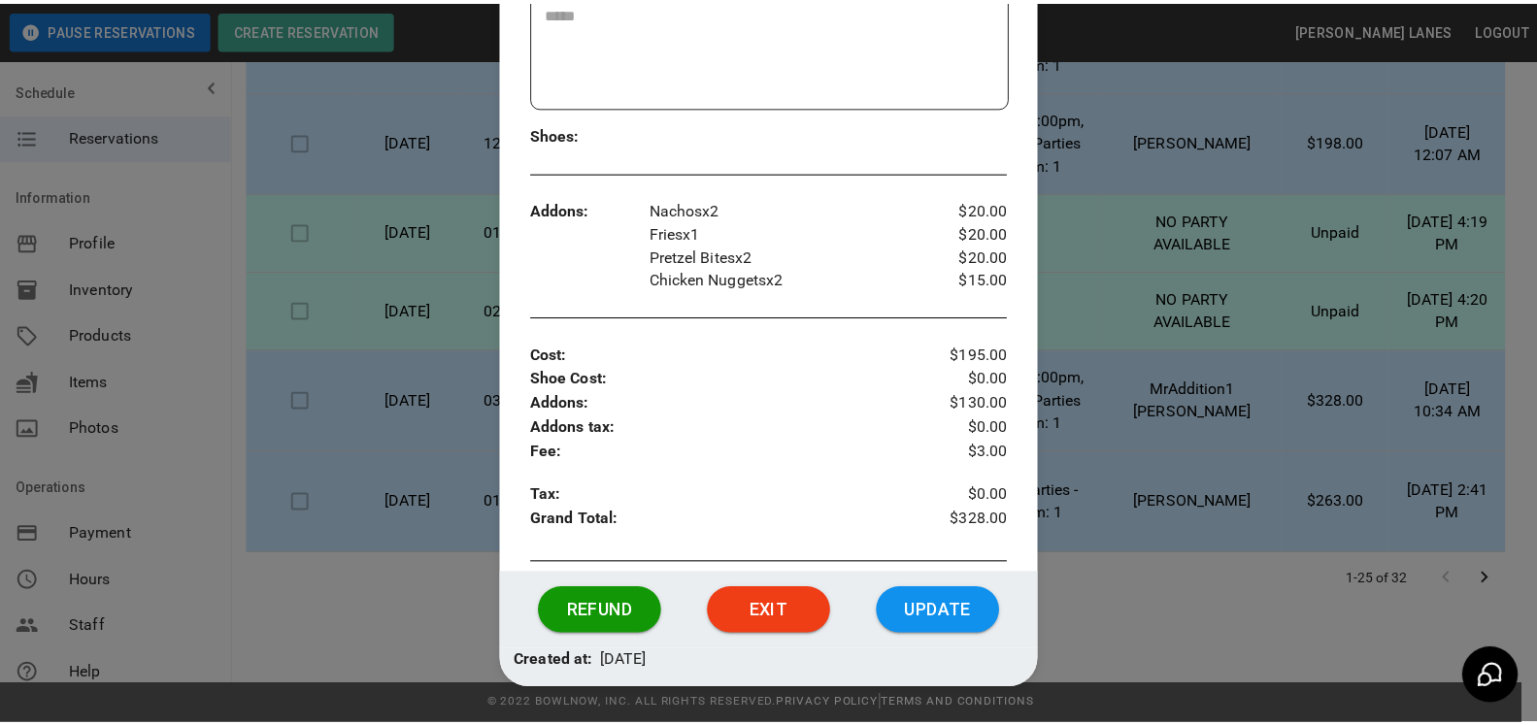
scroll to position [561, 0]
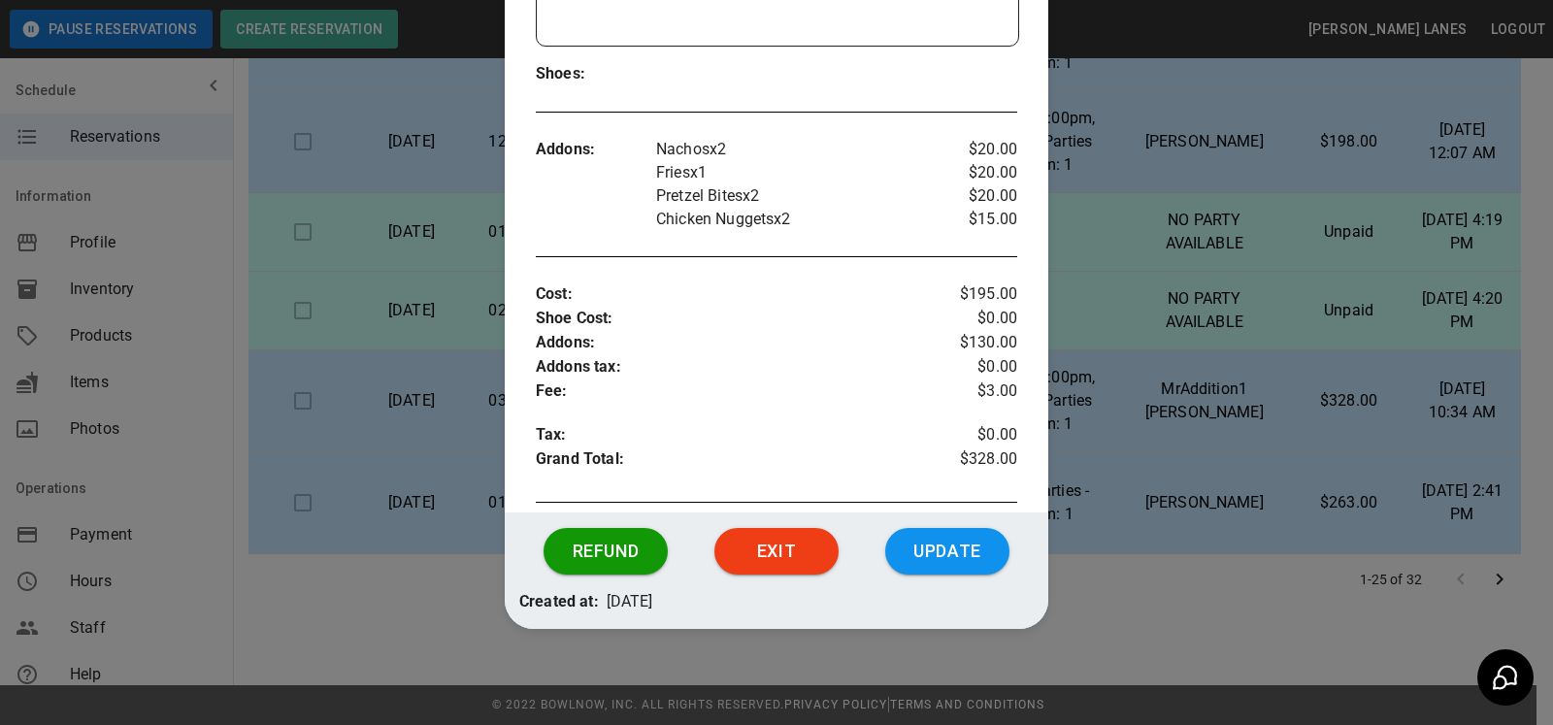
click at [1305, 416] on div at bounding box center [776, 362] width 1553 height 725
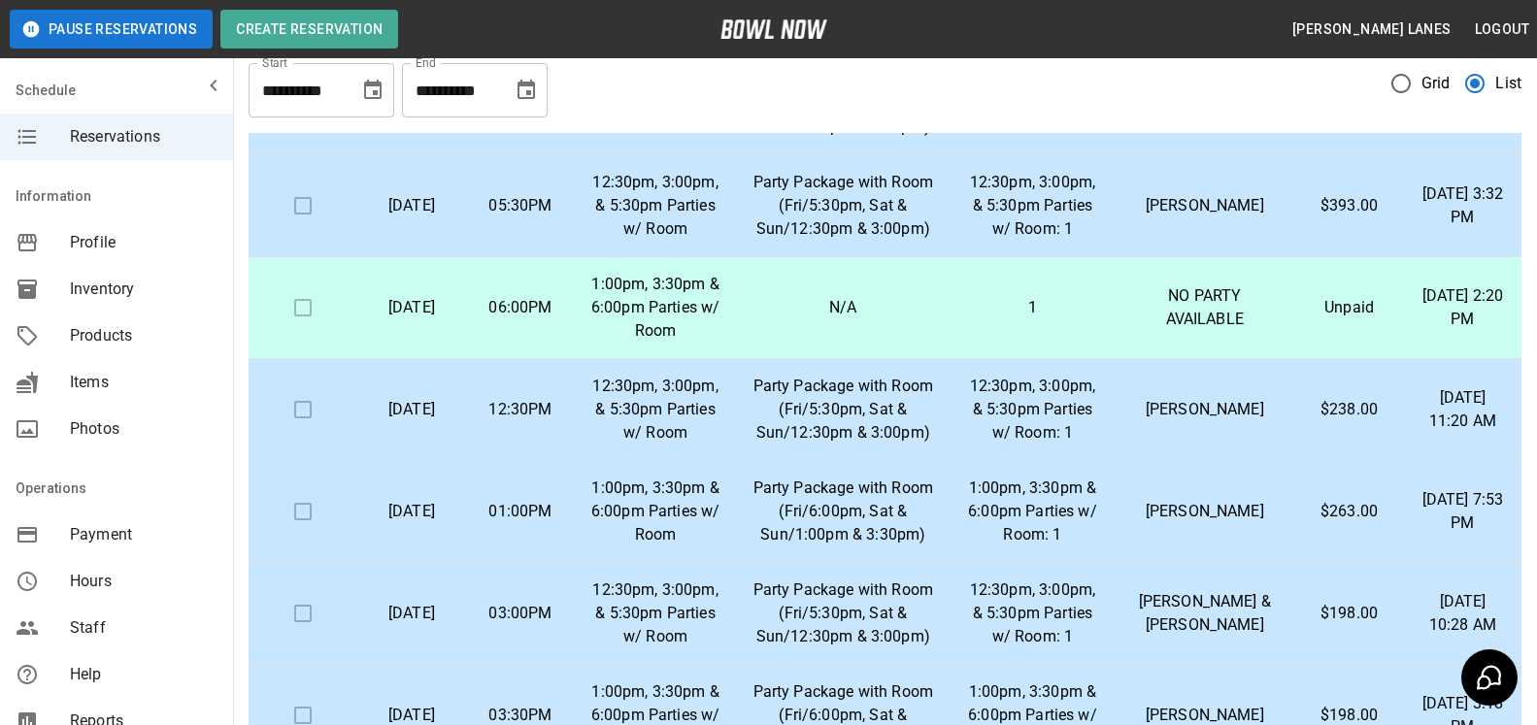
scroll to position [0, 0]
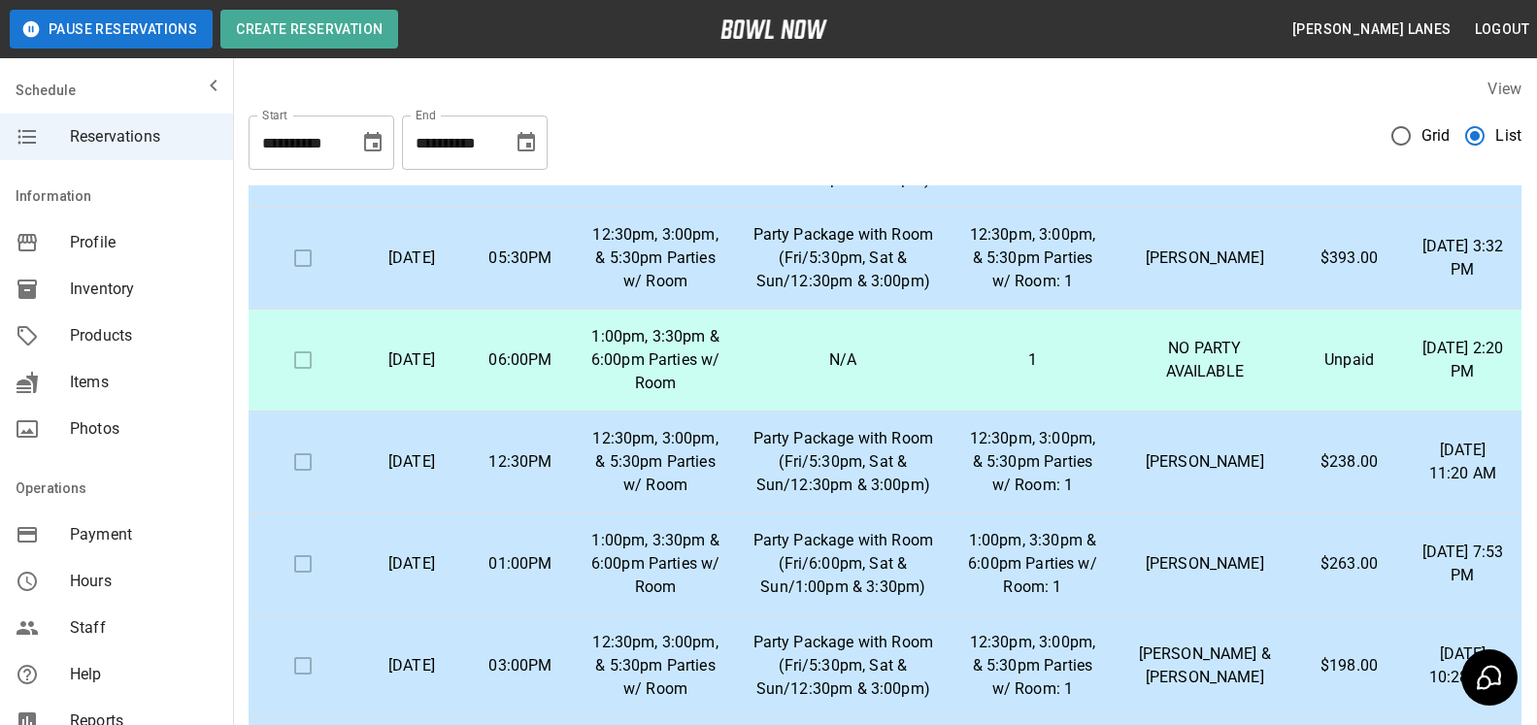
click at [532, 150] on icon "Choose date, selected date is Oct 31, 2025" at bounding box center [525, 141] width 17 height 19
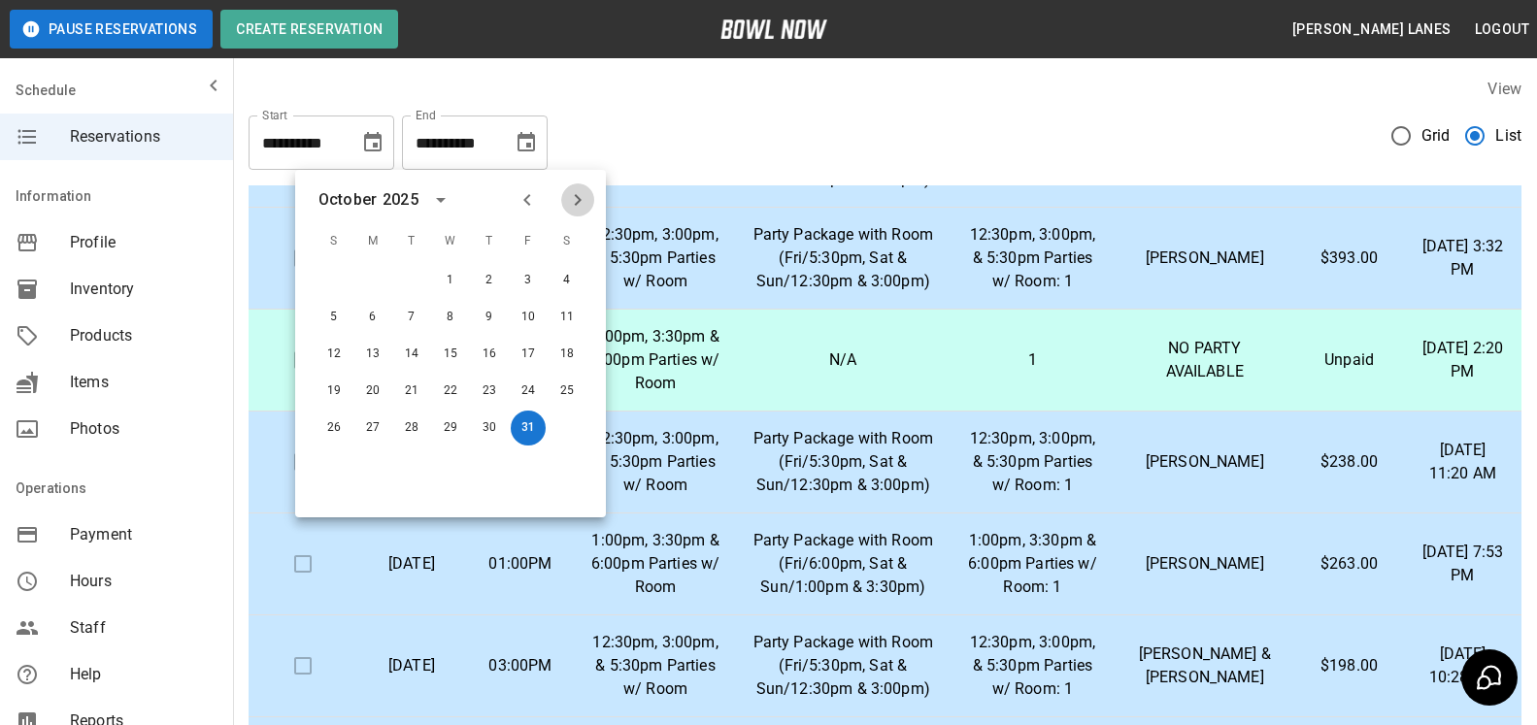
click at [576, 193] on icon "Next month" at bounding box center [577, 199] width 23 height 23
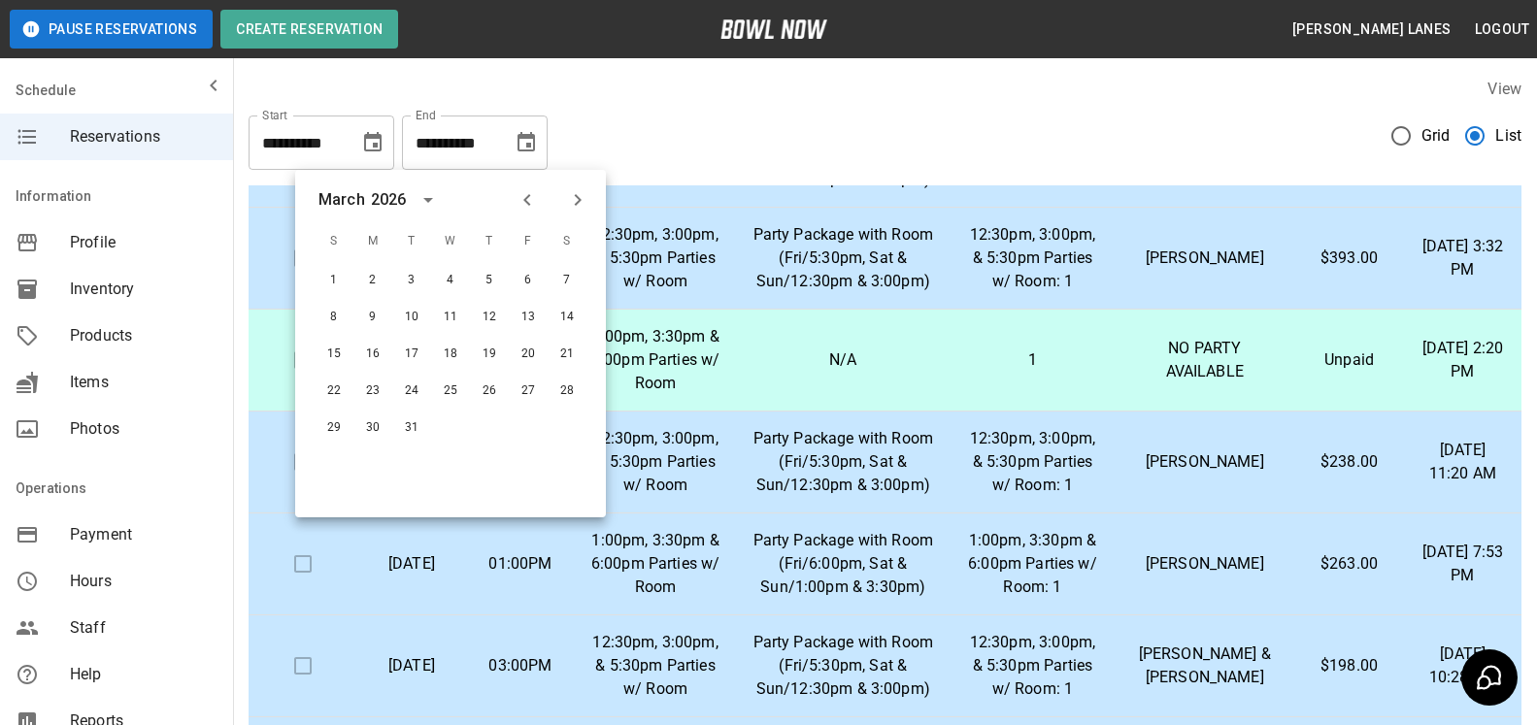
click at [576, 193] on icon "Next month" at bounding box center [577, 199] width 23 height 23
click at [483, 423] on button "30" at bounding box center [489, 428] width 35 height 35
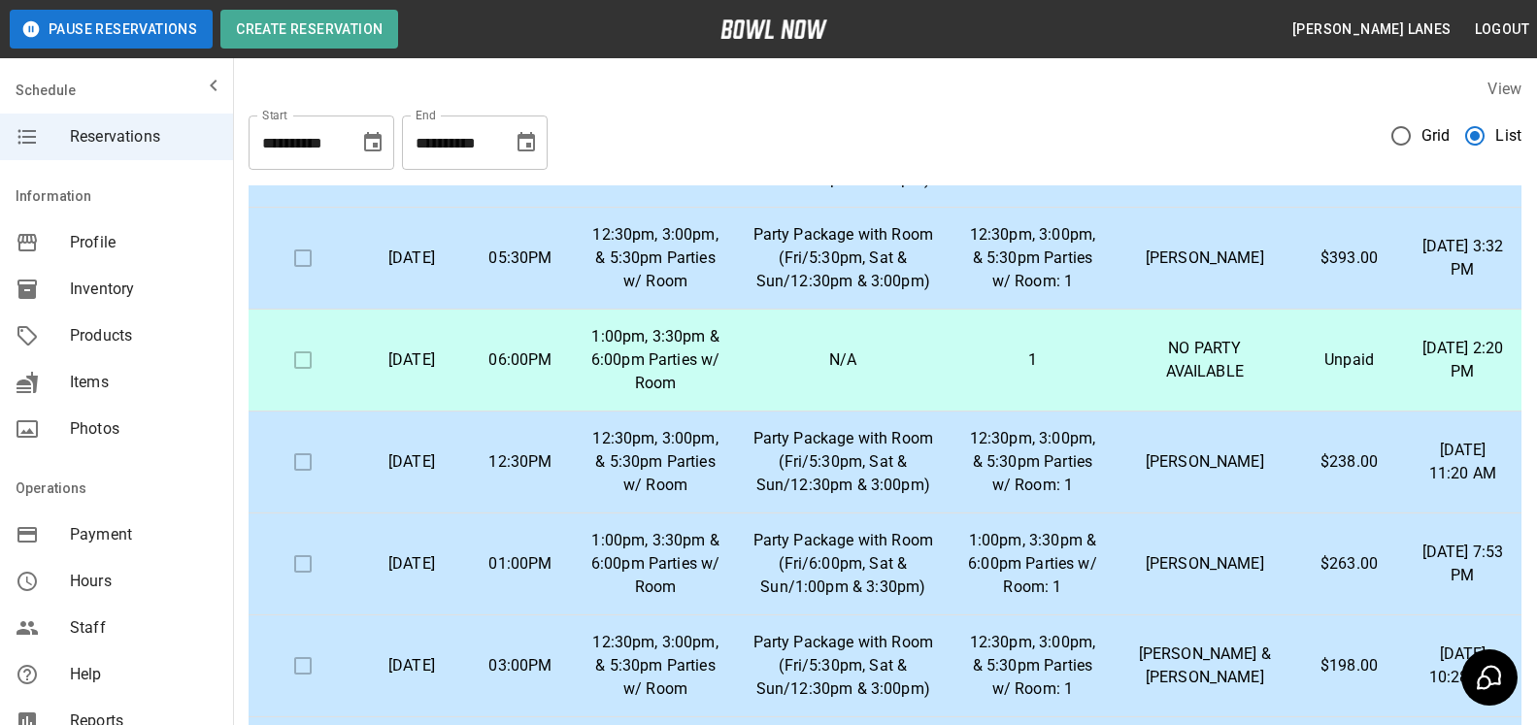
type input "**********"
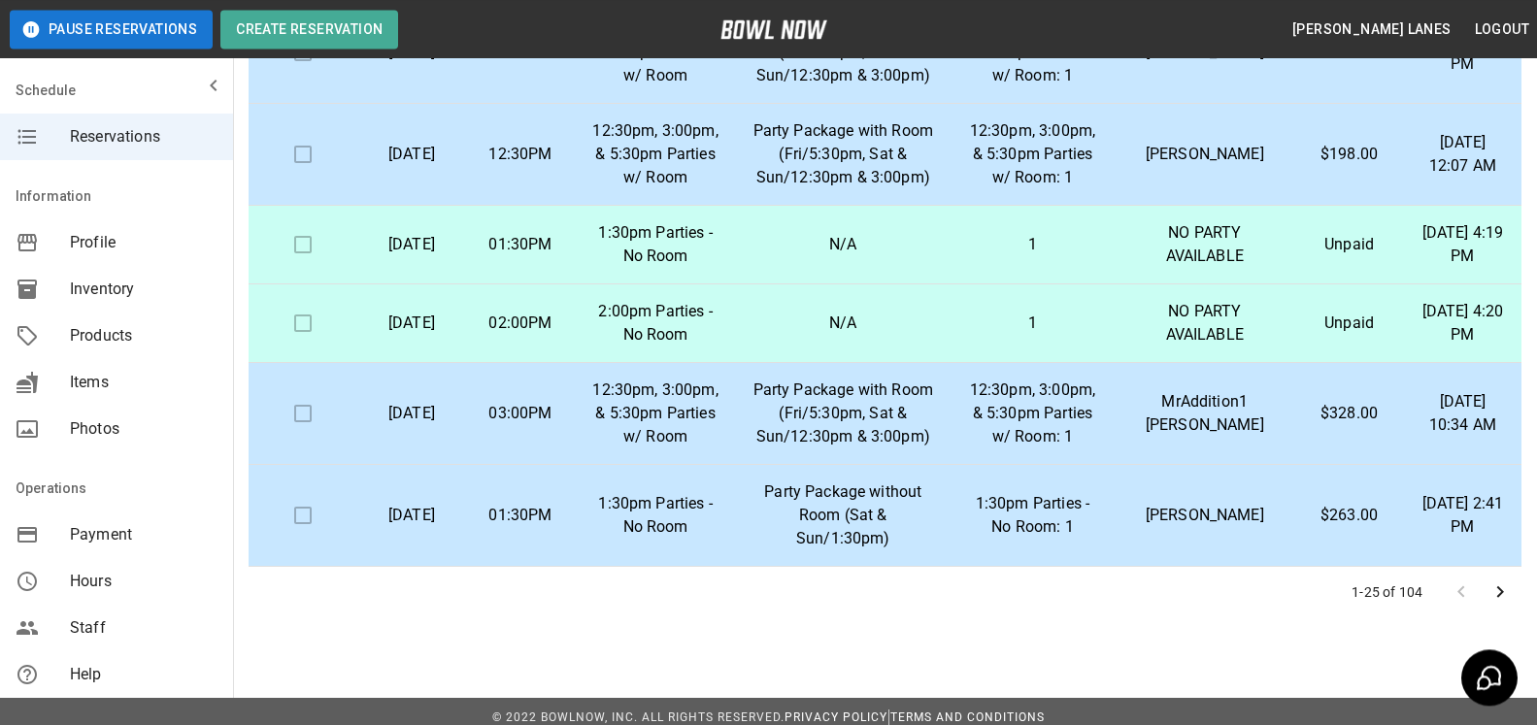
scroll to position [350, 0]
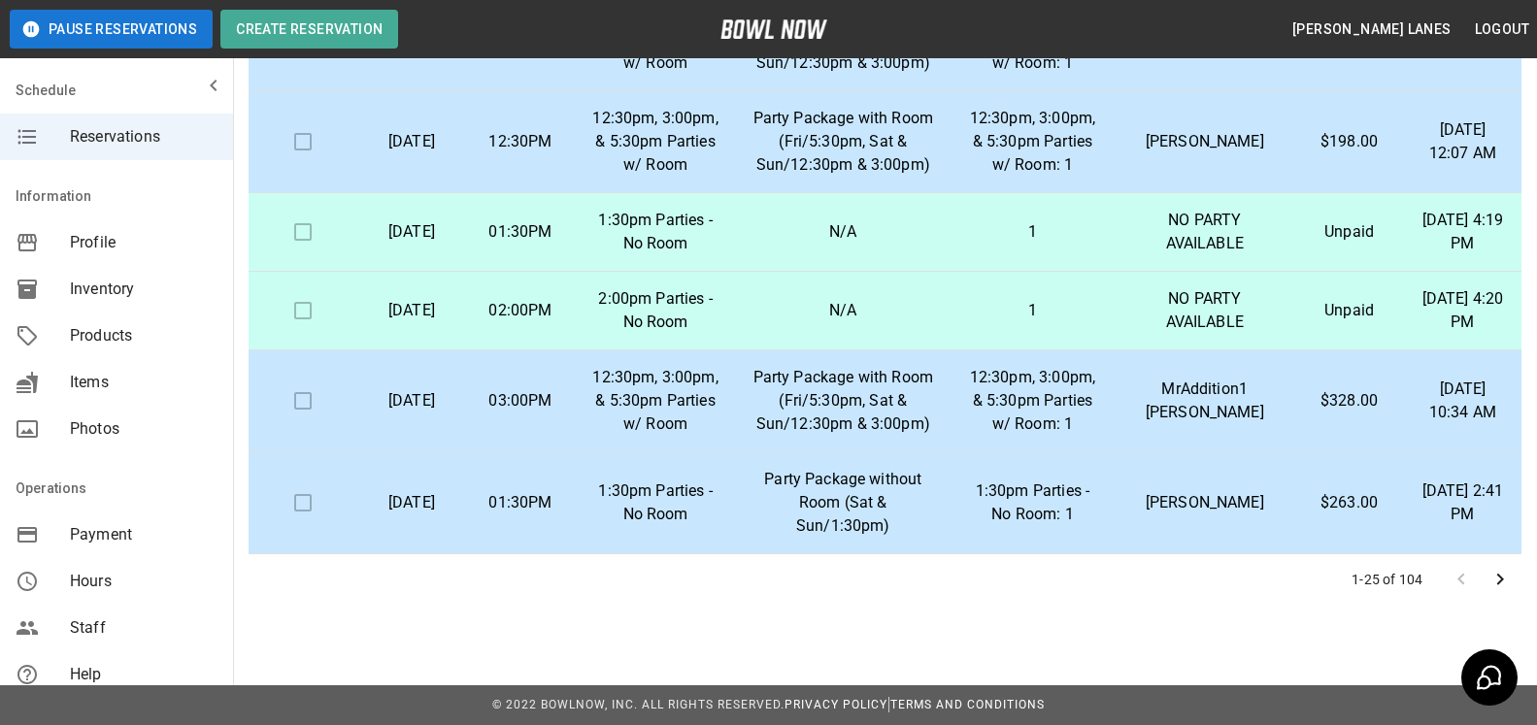
click at [1515, 578] on button "Go to next page" at bounding box center [1500, 579] width 39 height 39
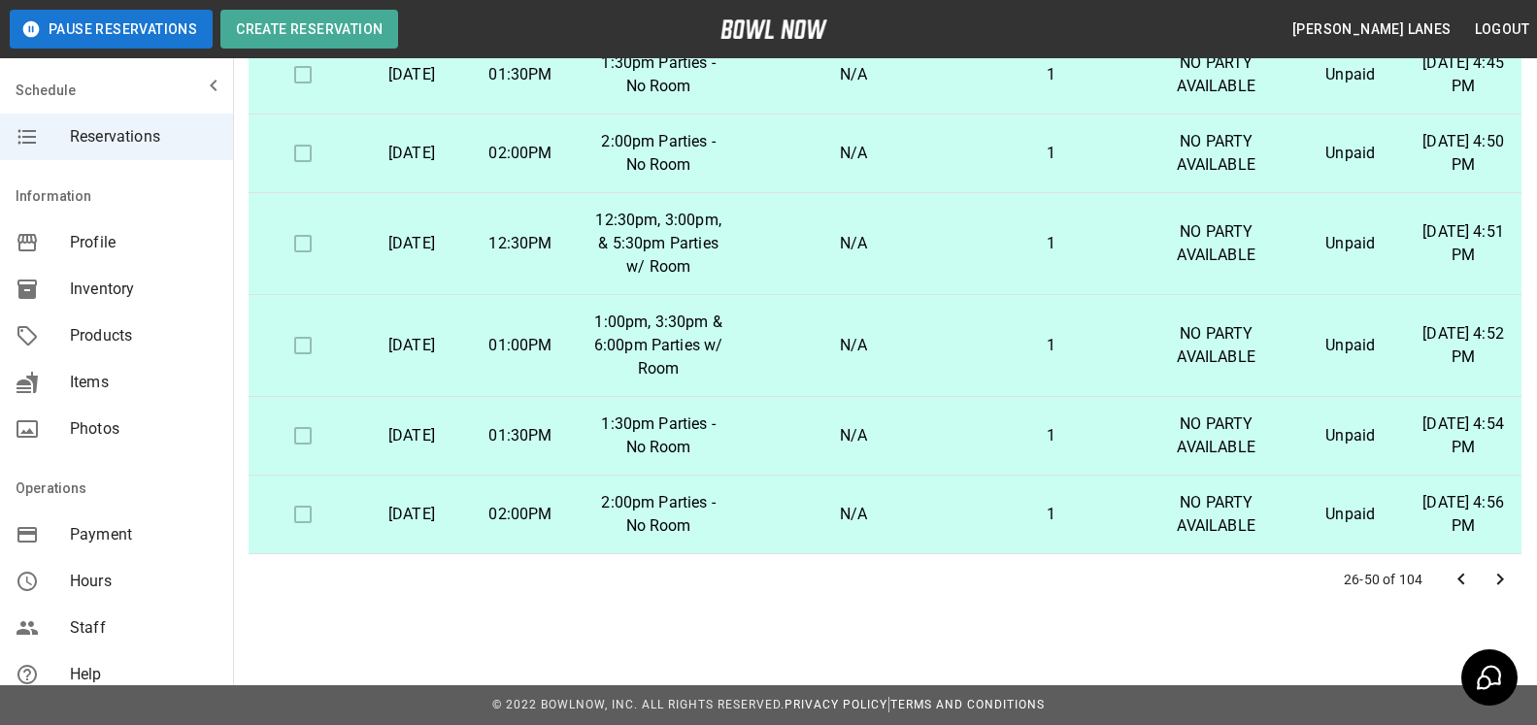
scroll to position [1722, 0]
drag, startPoint x: 1499, startPoint y: 476, endPoint x: 1501, endPoint y: 409, distance: 67.0
drag, startPoint x: 1504, startPoint y: 426, endPoint x: 1508, endPoint y: 121, distance: 304.9
click at [1515, 100] on div "Check In Date Time Inventory Product Name Lane Numbers Name Amount Paid Created…" at bounding box center [885, 195] width 1273 height 718
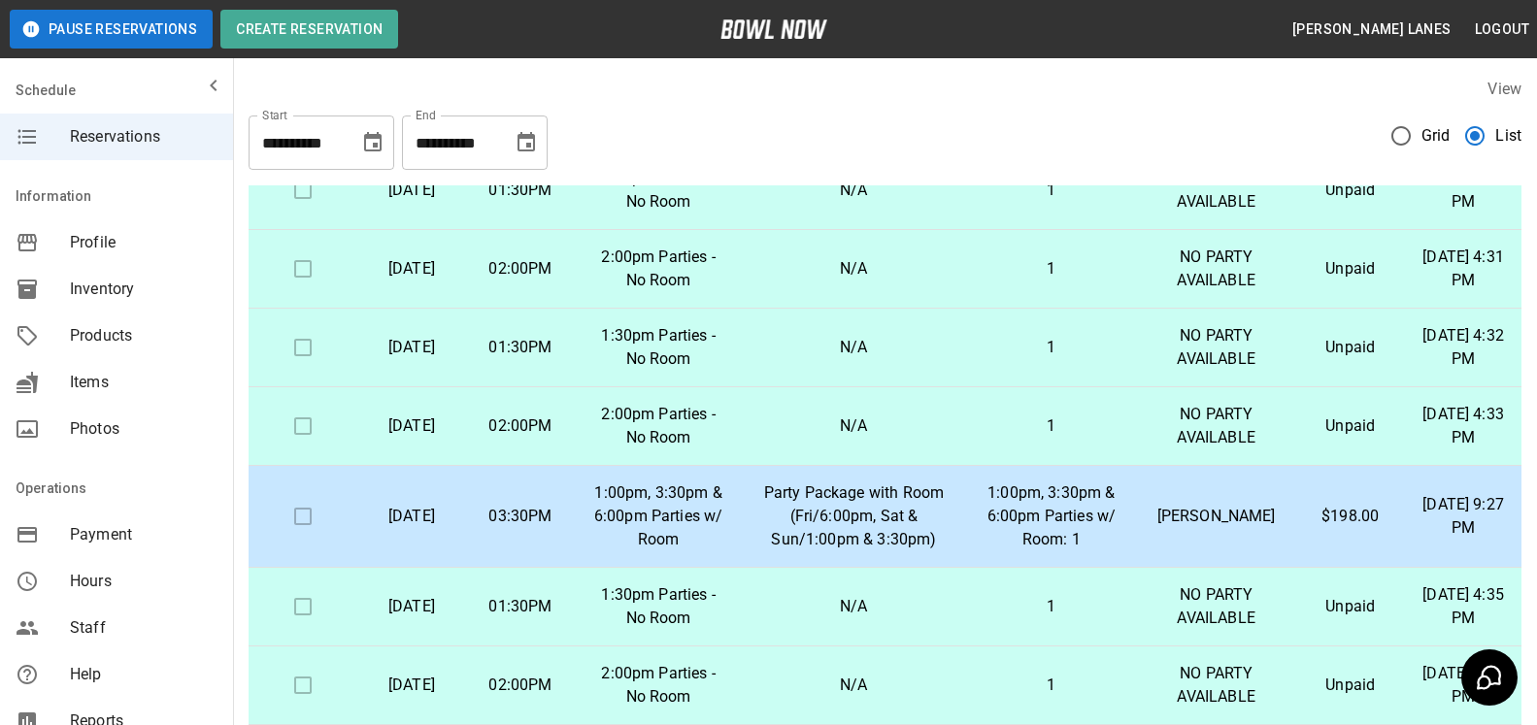
scroll to position [1493, 0]
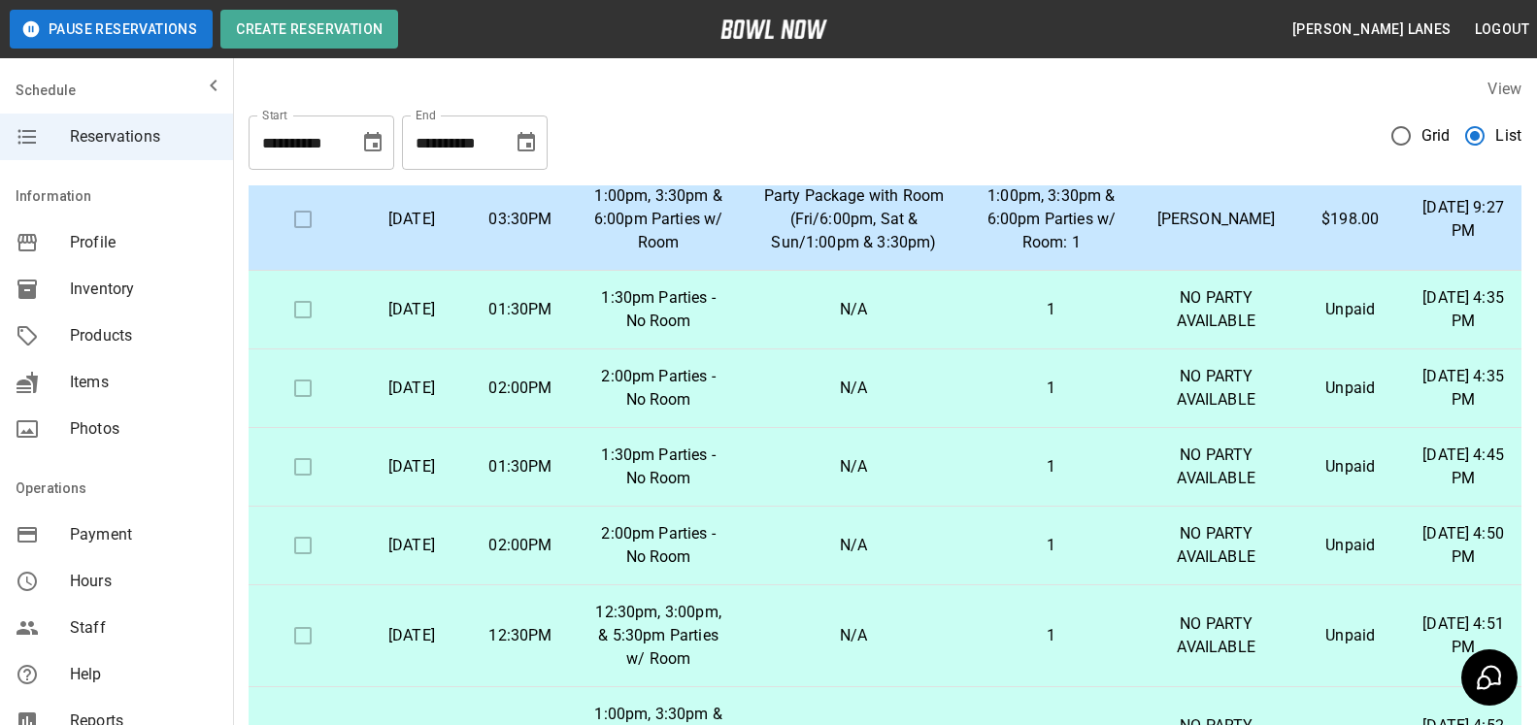
click at [1527, 391] on div "**********" at bounding box center [885, 516] width 1304 height 908
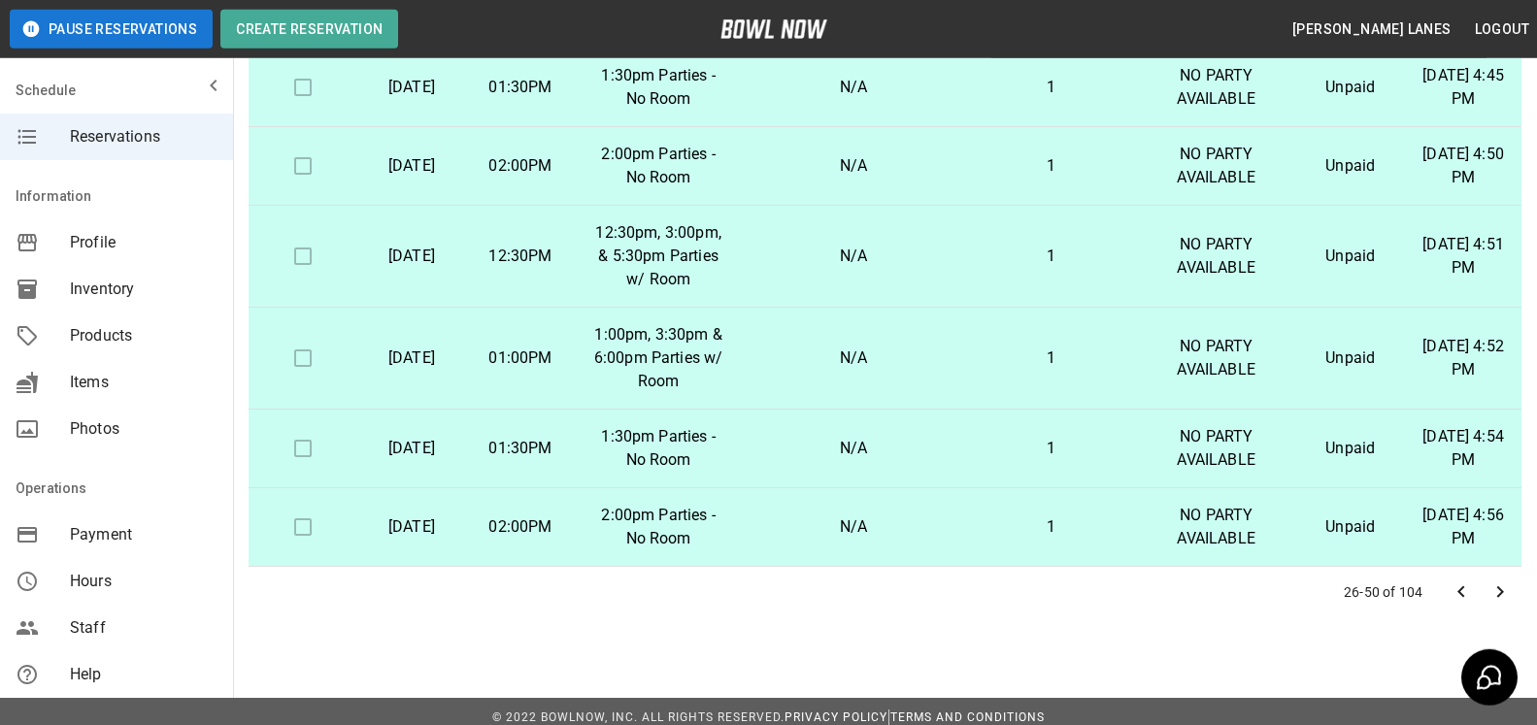
scroll to position [350, 0]
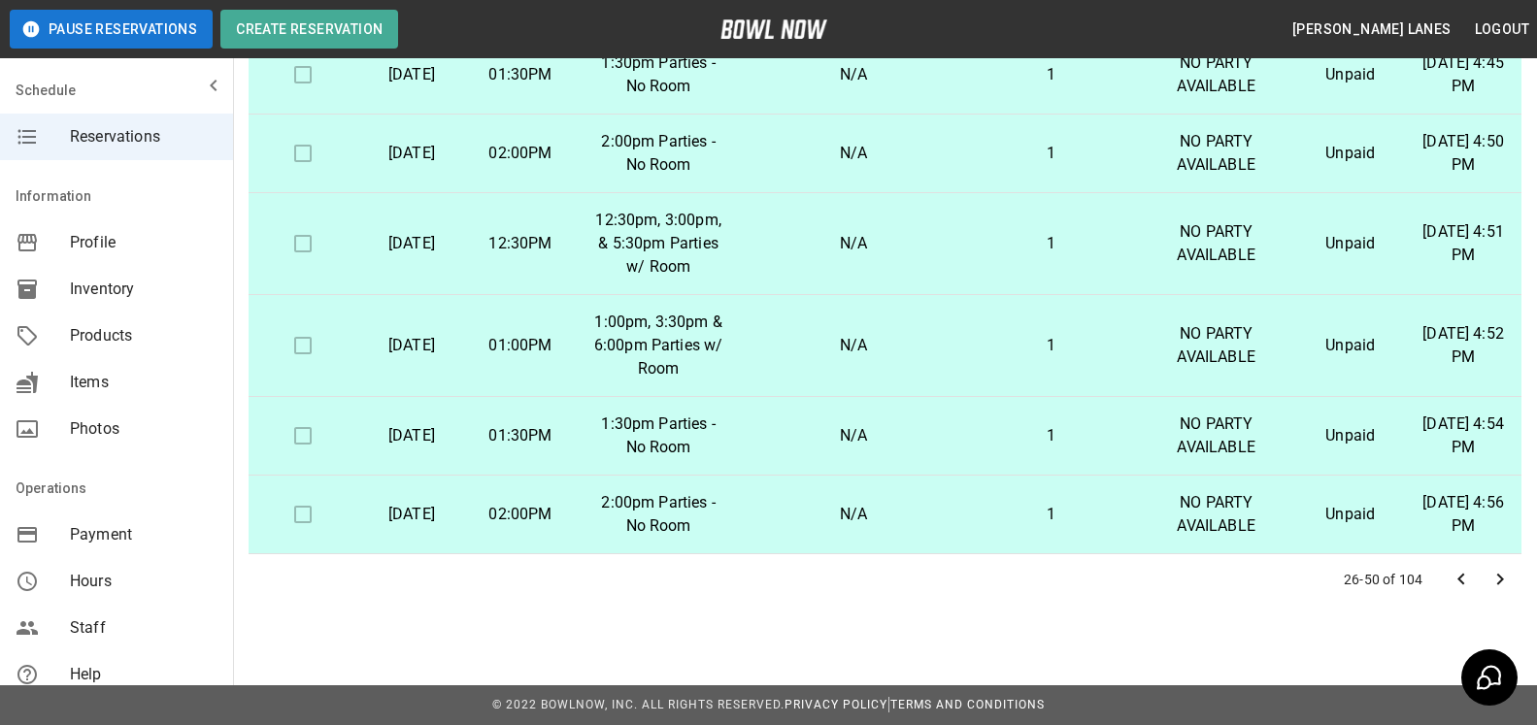
click at [1500, 584] on icon "Go to next page" at bounding box center [1499, 579] width 23 height 23
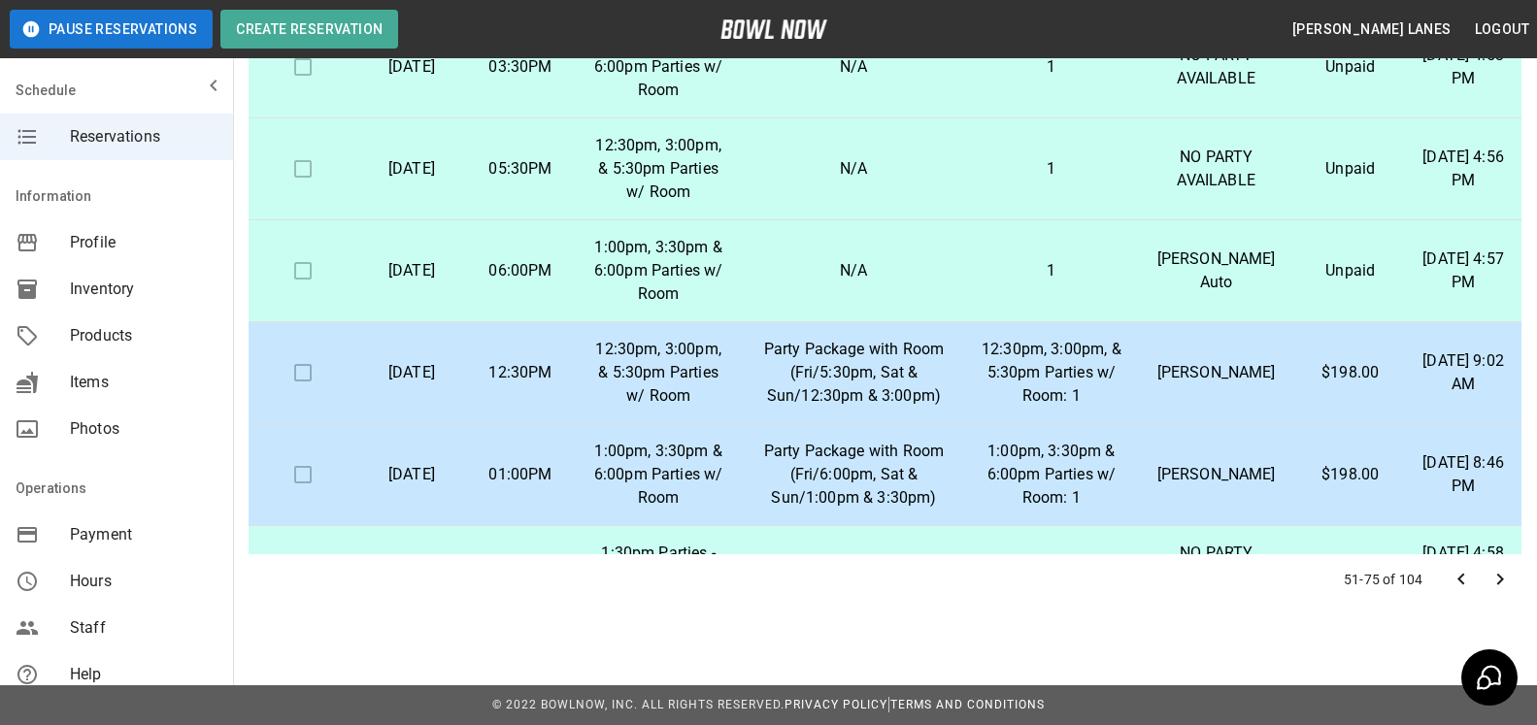
click at [1505, 573] on icon "Go to next page" at bounding box center [1499, 579] width 23 height 23
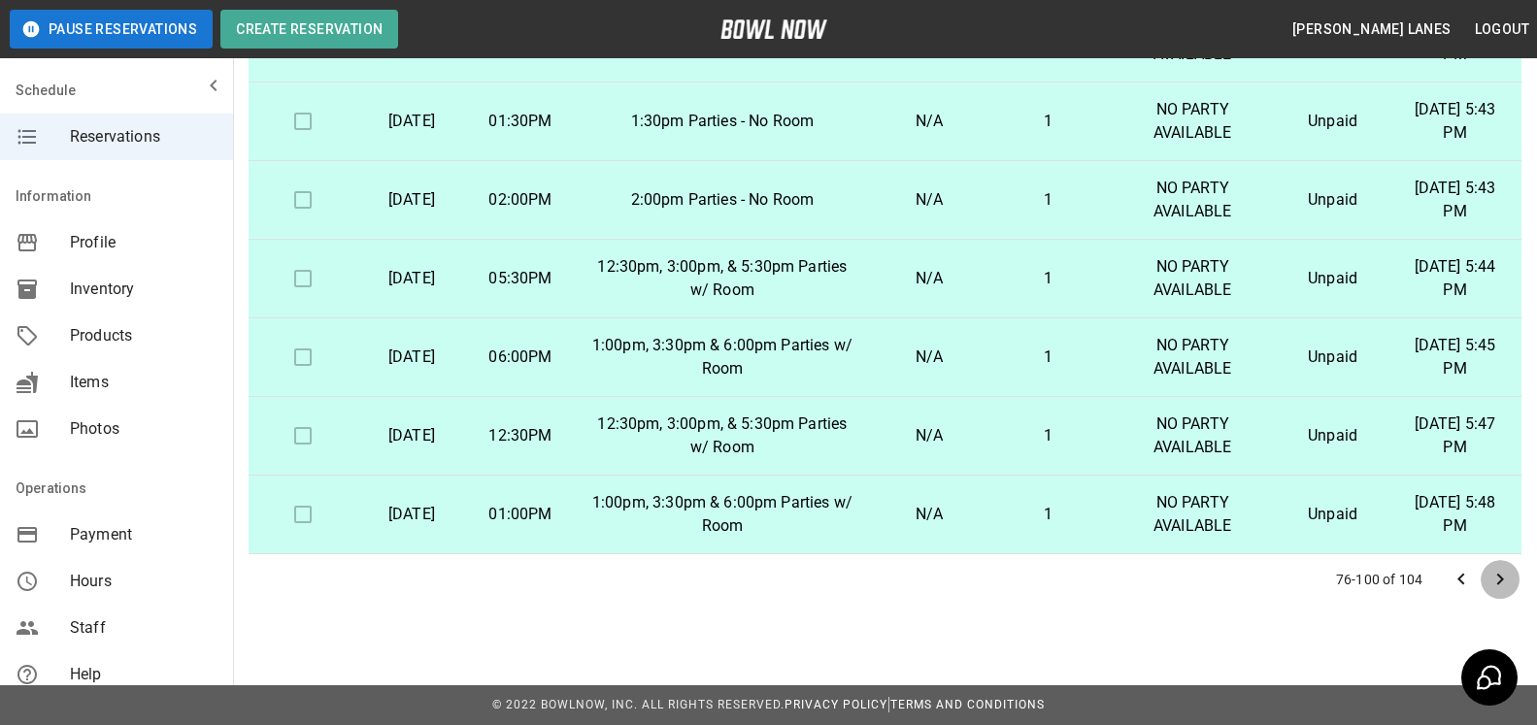
click at [1512, 583] on button "Go to next page" at bounding box center [1500, 579] width 39 height 39
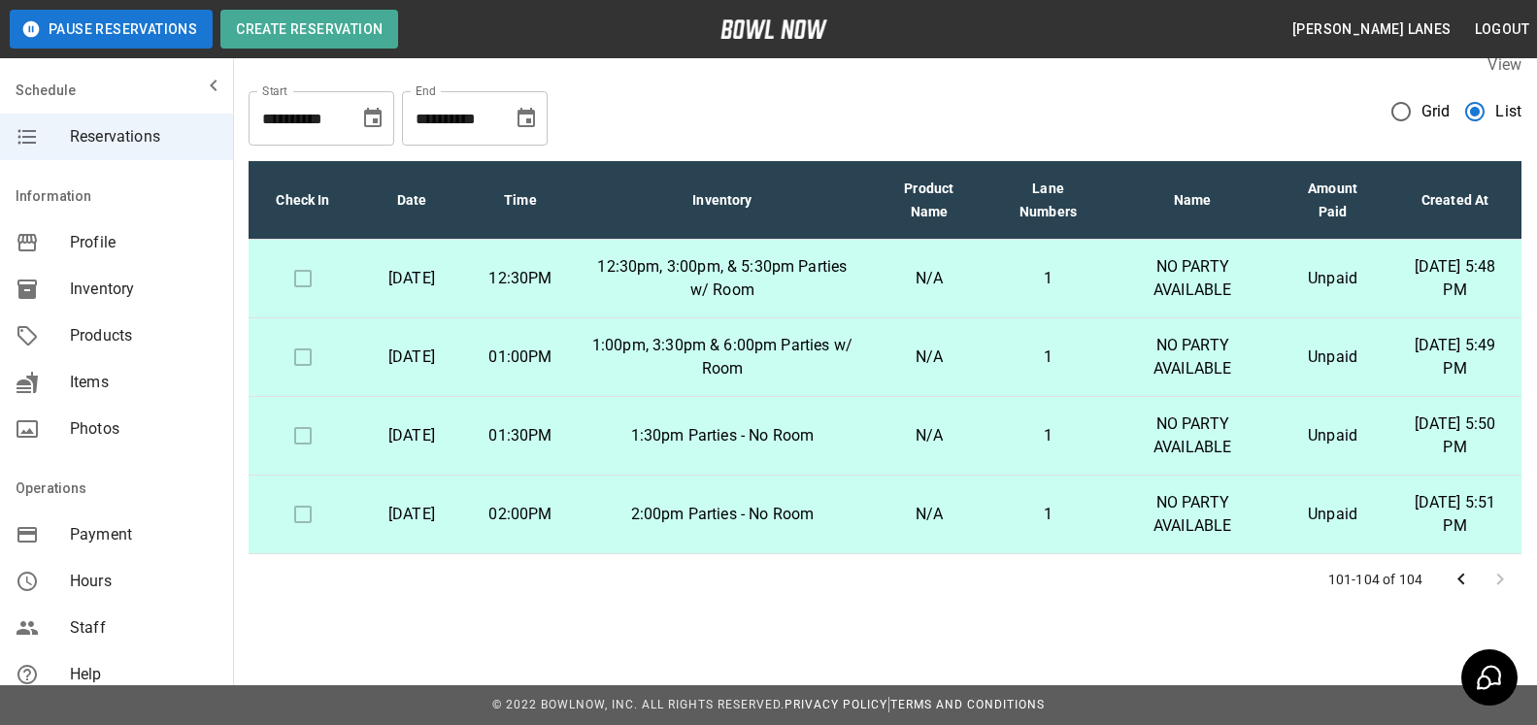
click at [1457, 583] on icon "Go to previous page" at bounding box center [1461, 579] width 23 height 23
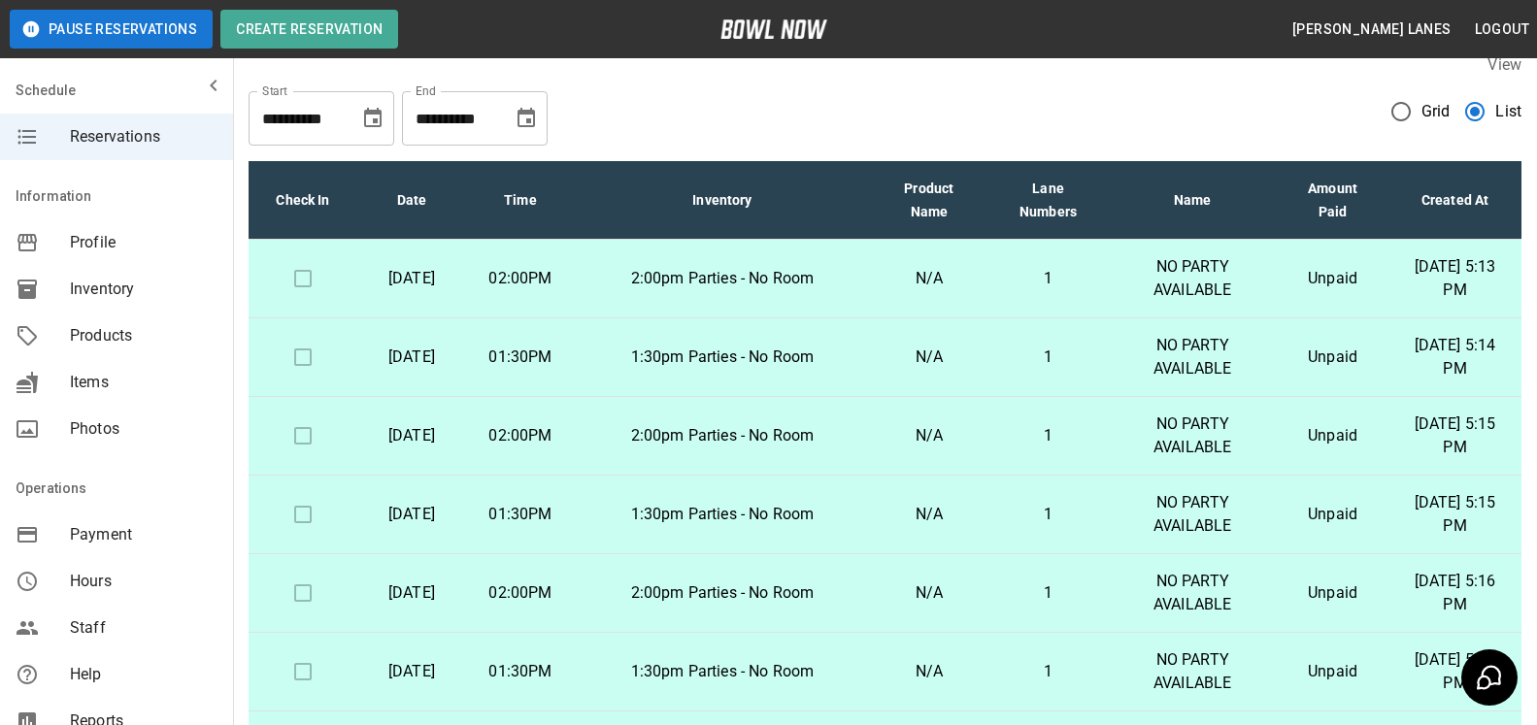
click at [1457, 583] on p "[DATE] 5:16 PM" at bounding box center [1455, 593] width 102 height 47
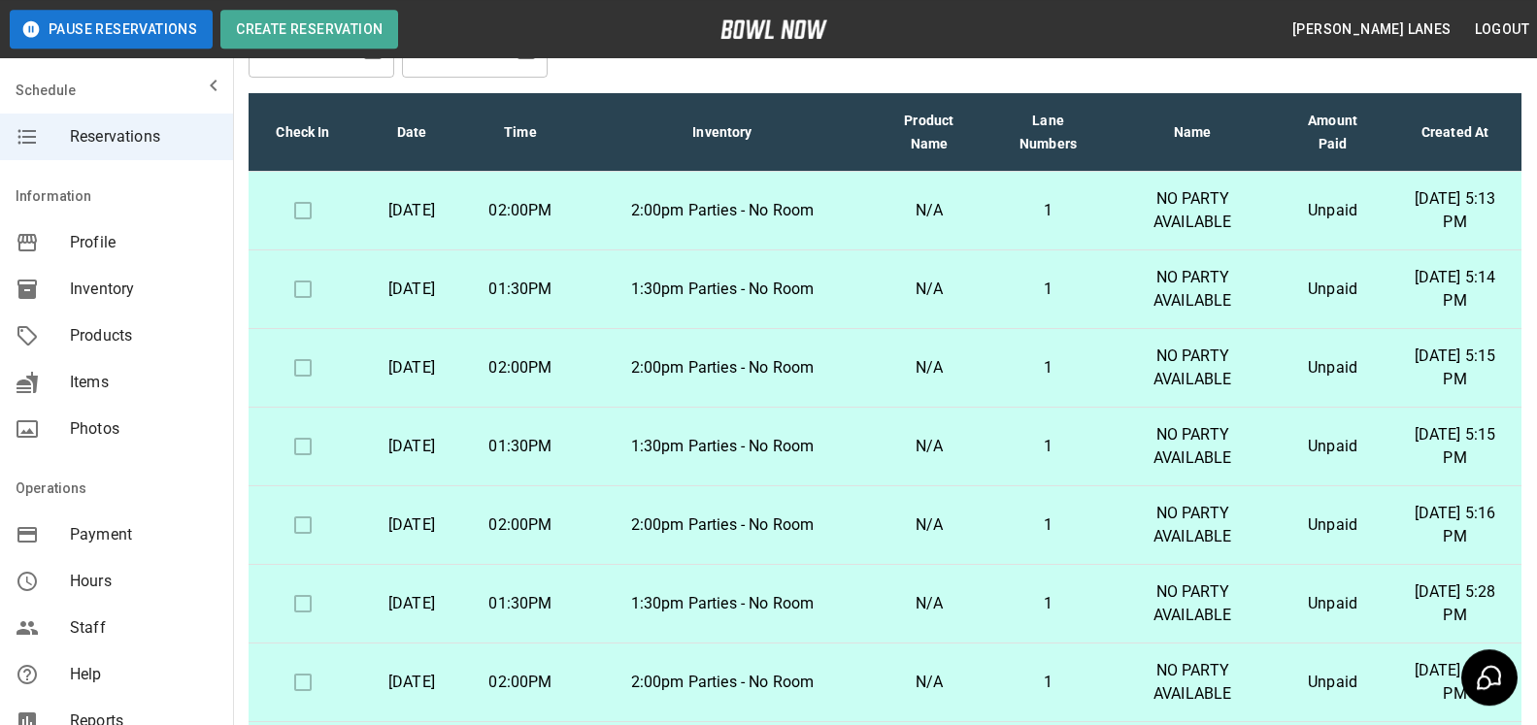
scroll to position [350, 0]
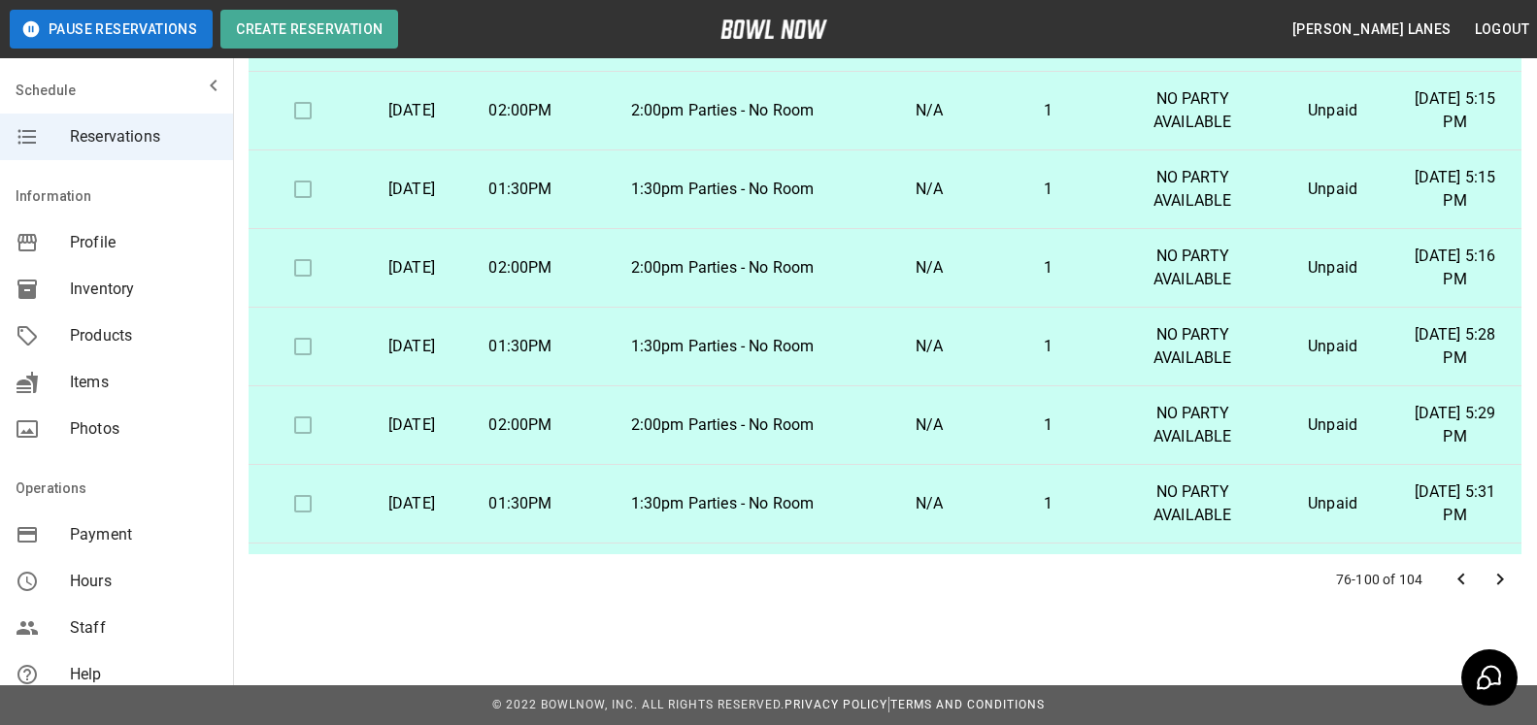
click at [1466, 580] on icon "Go to previous page" at bounding box center [1461, 579] width 23 height 23
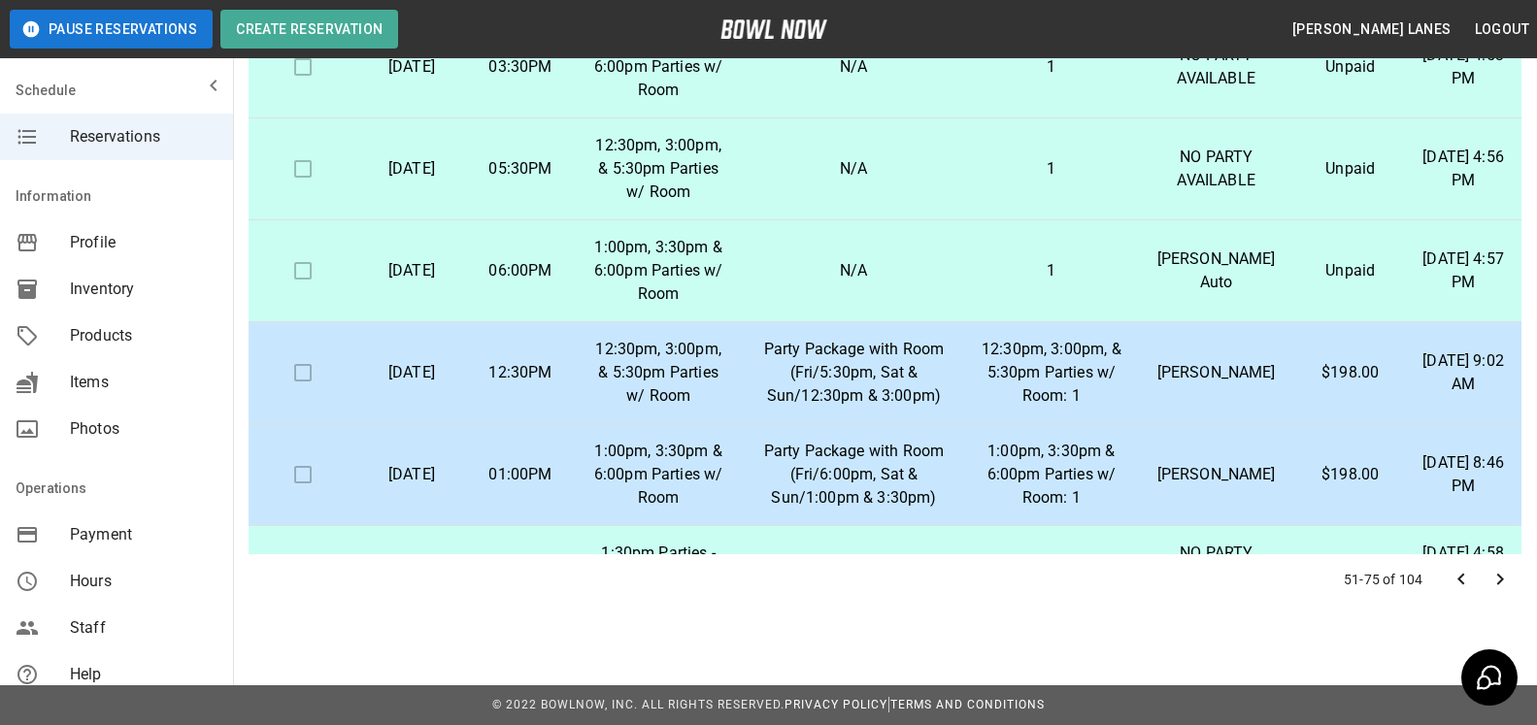
click at [1473, 585] on button "Go to previous page" at bounding box center [1461, 579] width 39 height 39
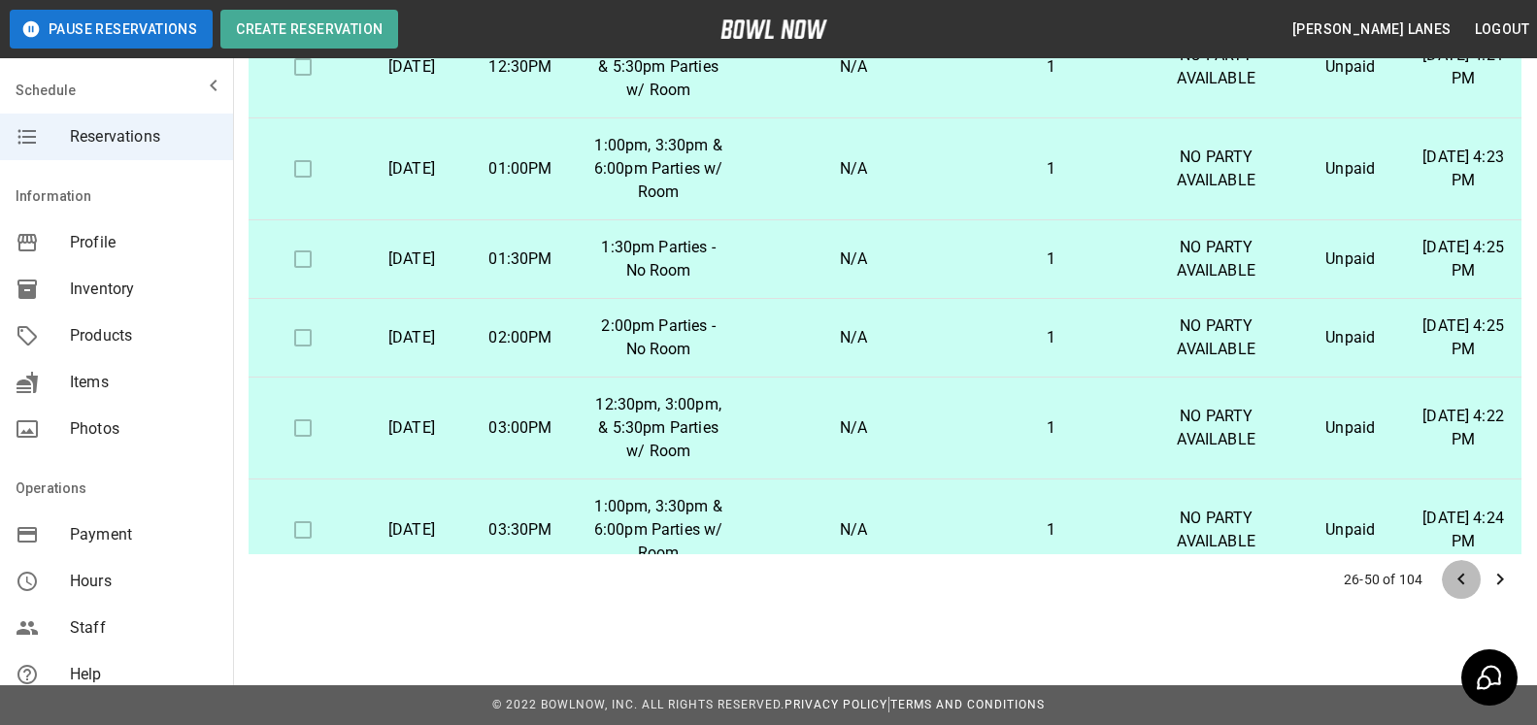
click at [1470, 584] on icon "Go to previous page" at bounding box center [1461, 579] width 23 height 23
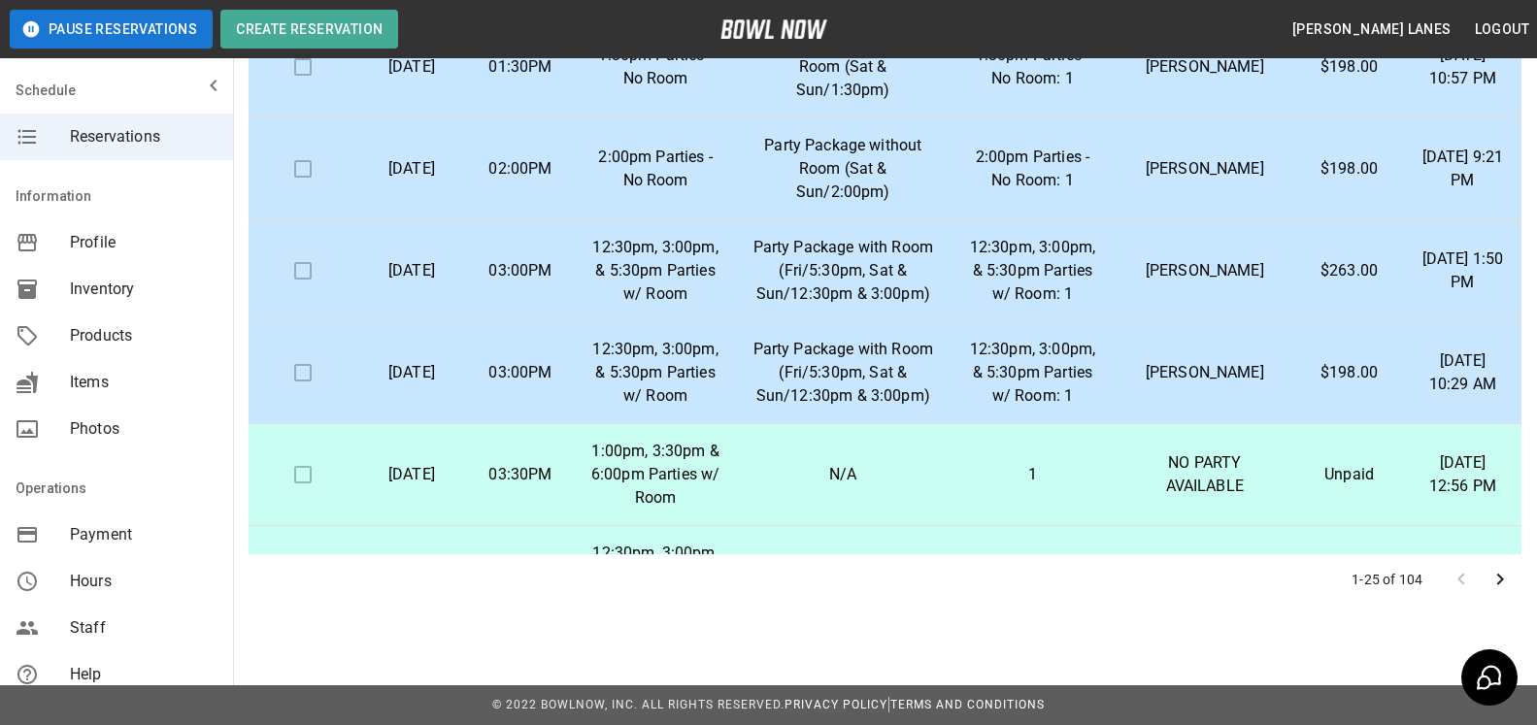
click at [1470, 584] on div at bounding box center [1481, 579] width 78 height 39
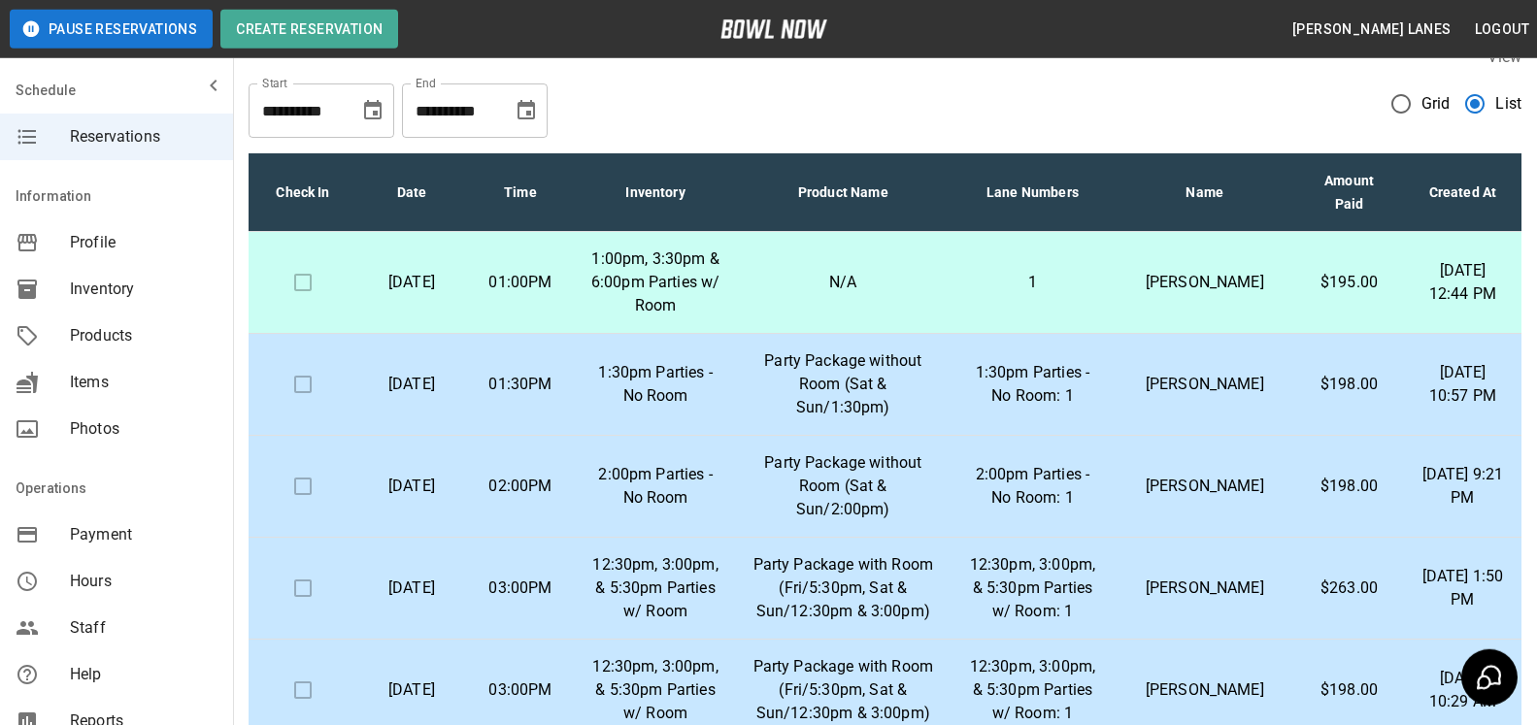
scroll to position [0, 0]
